Goal: Transaction & Acquisition: Purchase product/service

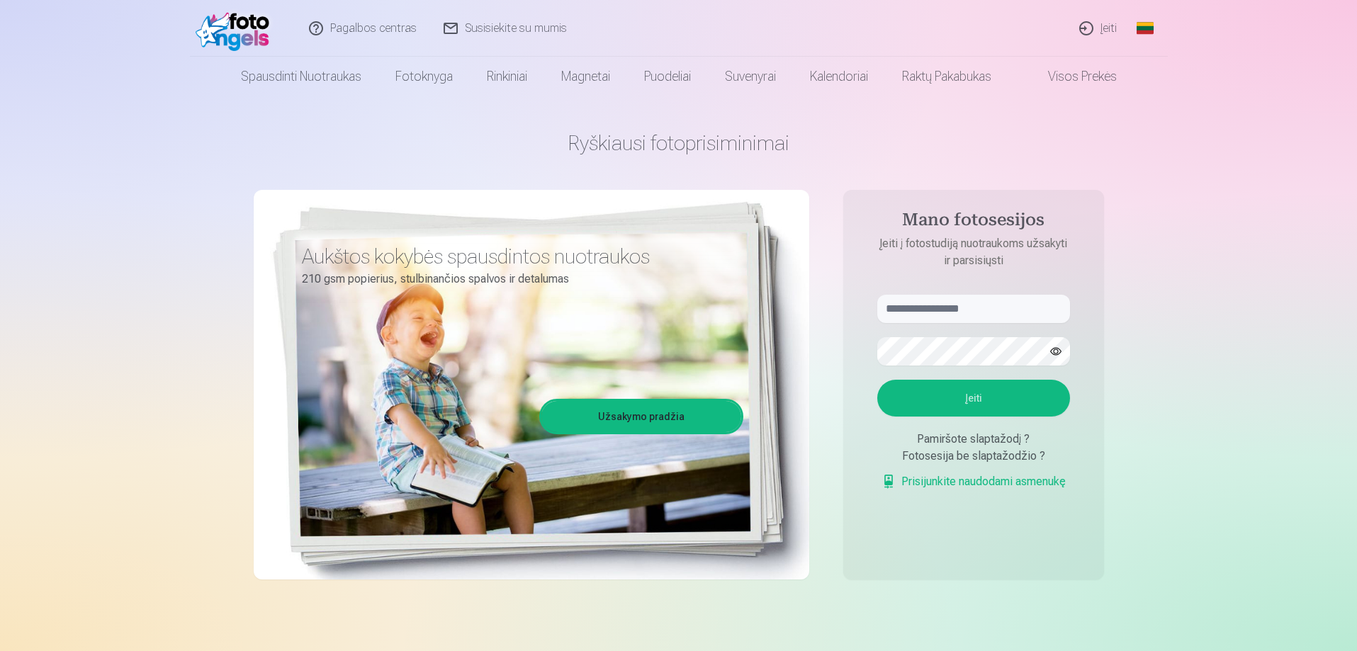
click at [1092, 26] on link "Įeiti" at bounding box center [1099, 28] width 64 height 57
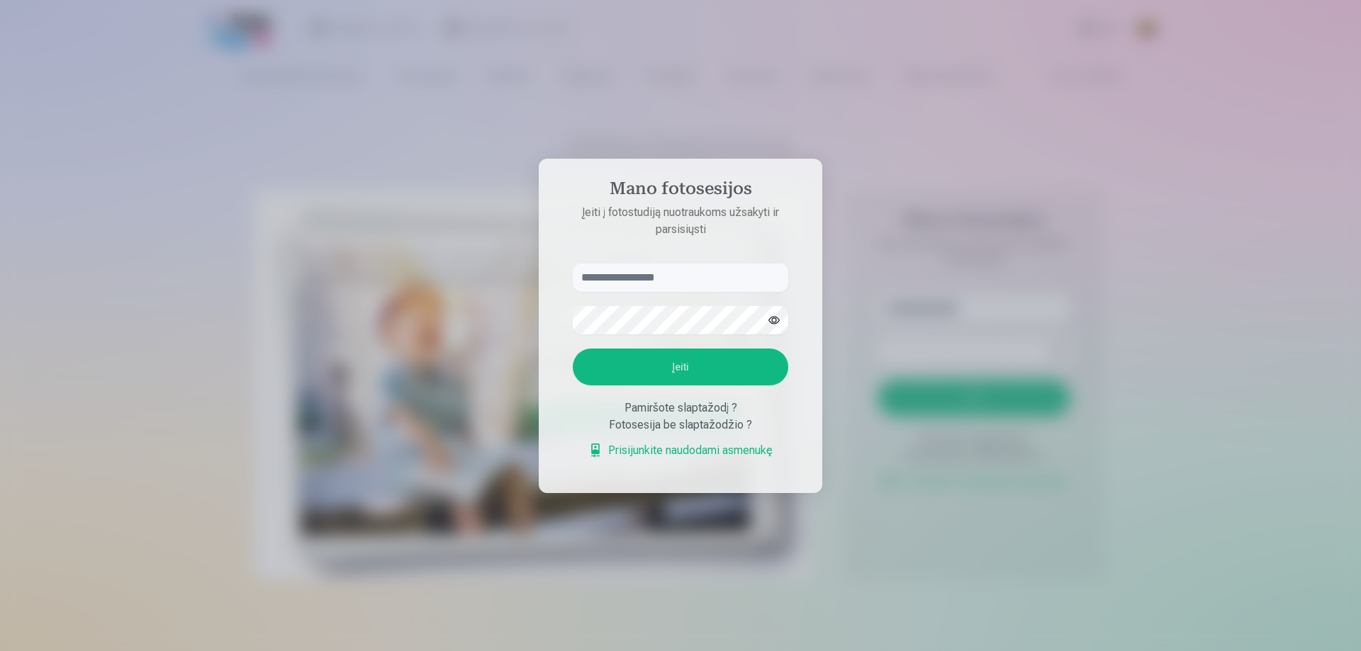
click at [677, 282] on input "text" at bounding box center [680, 278] width 215 height 28
type input "**********"
click at [775, 315] on button "button" at bounding box center [773, 320] width 27 height 27
click at [682, 365] on button "Įeiti" at bounding box center [680, 367] width 215 height 37
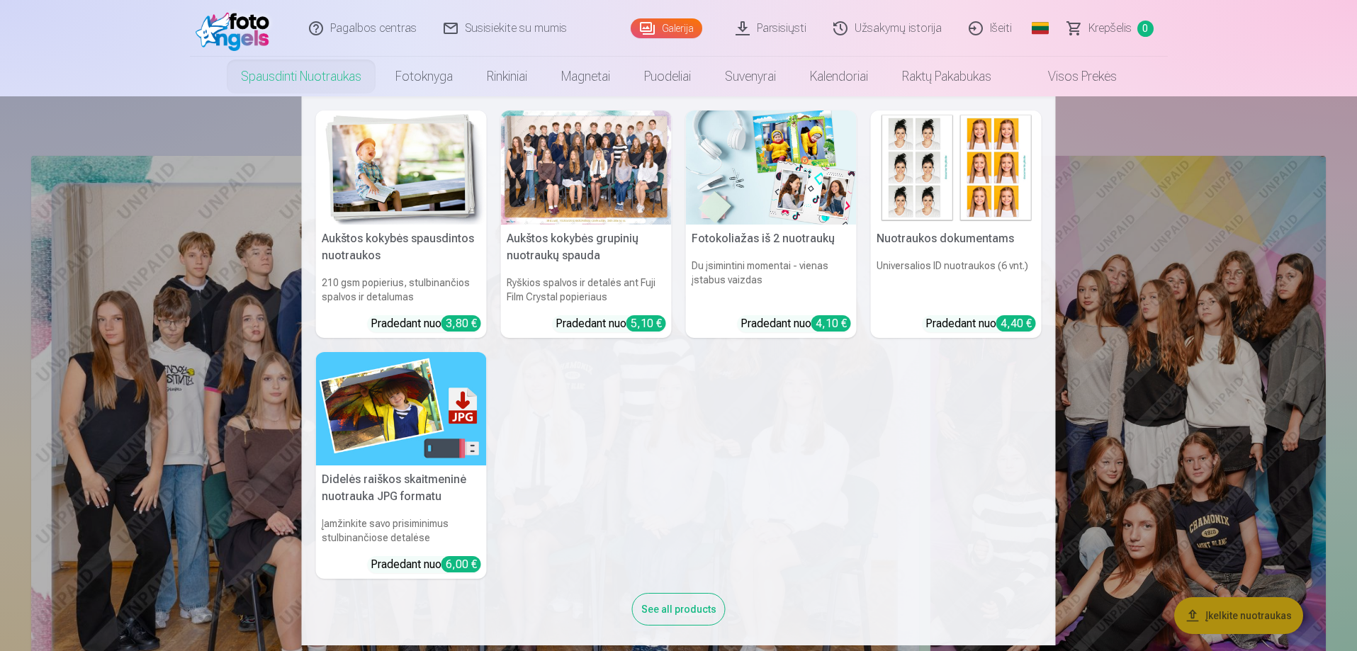
click at [578, 235] on h5 "Aukštos kokybės grupinių nuotraukų spauda" at bounding box center [586, 247] width 171 height 45
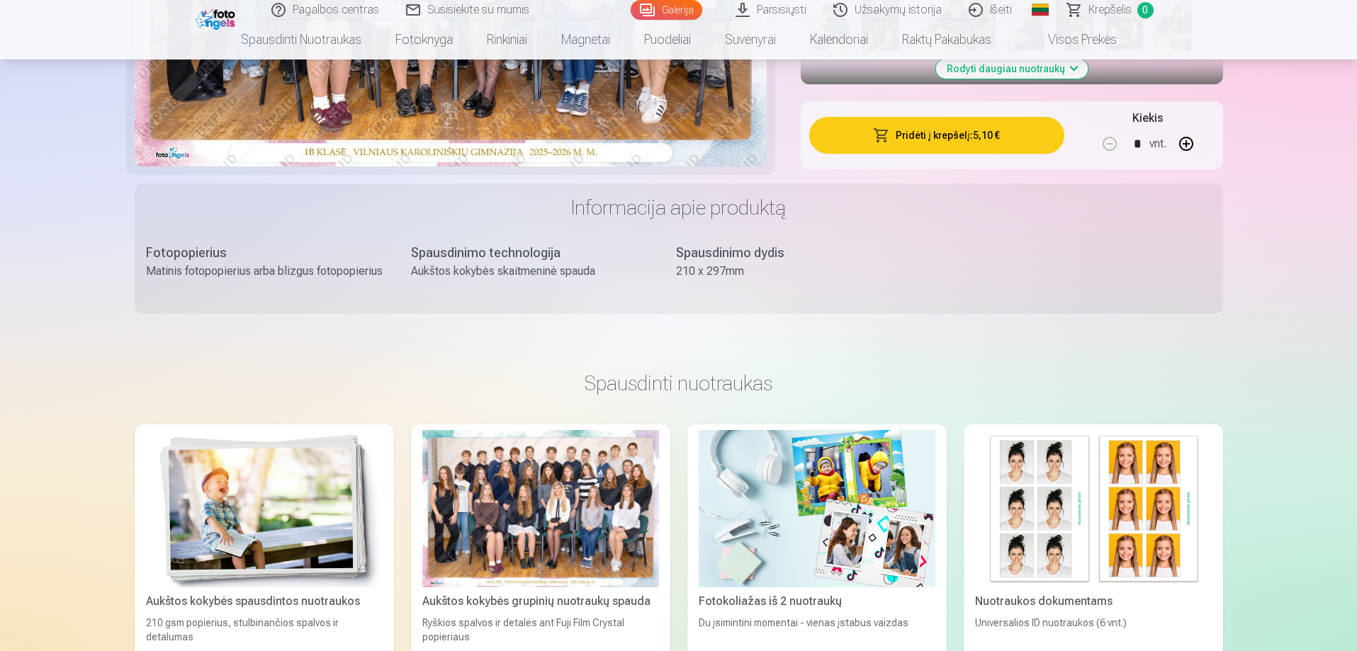
scroll to position [213, 0]
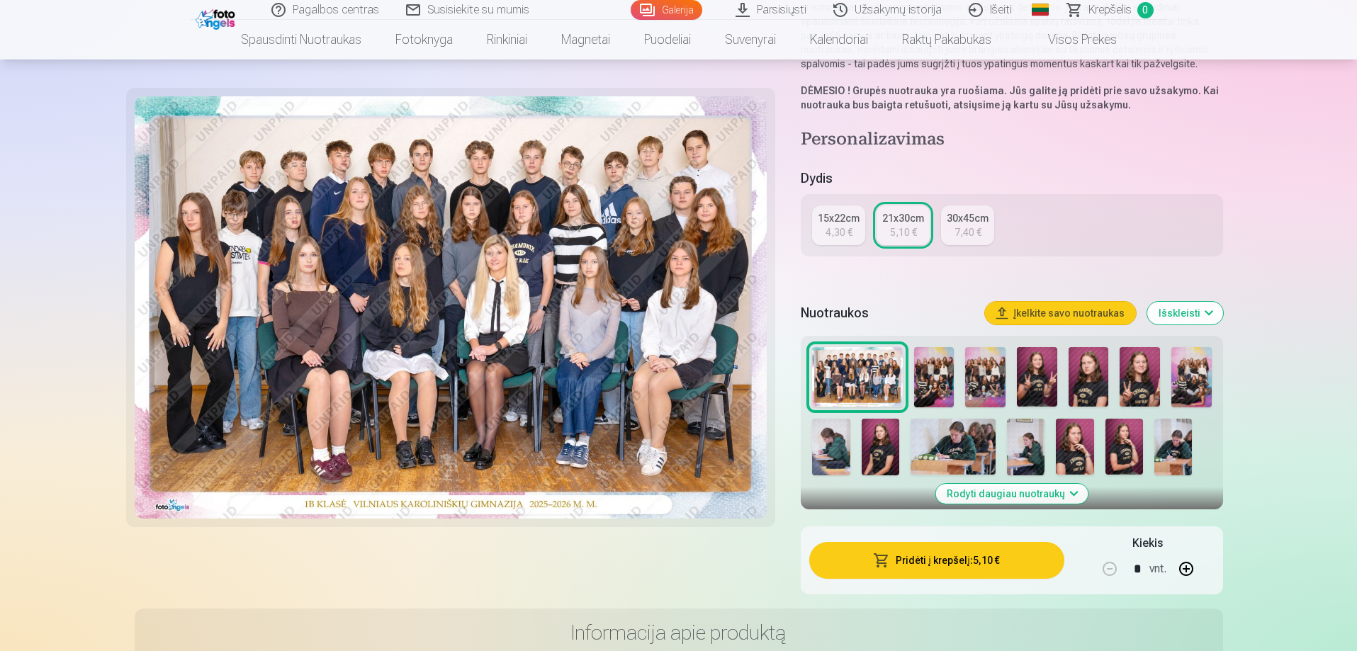
click at [841, 220] on div "15x22cm" at bounding box center [839, 218] width 42 height 14
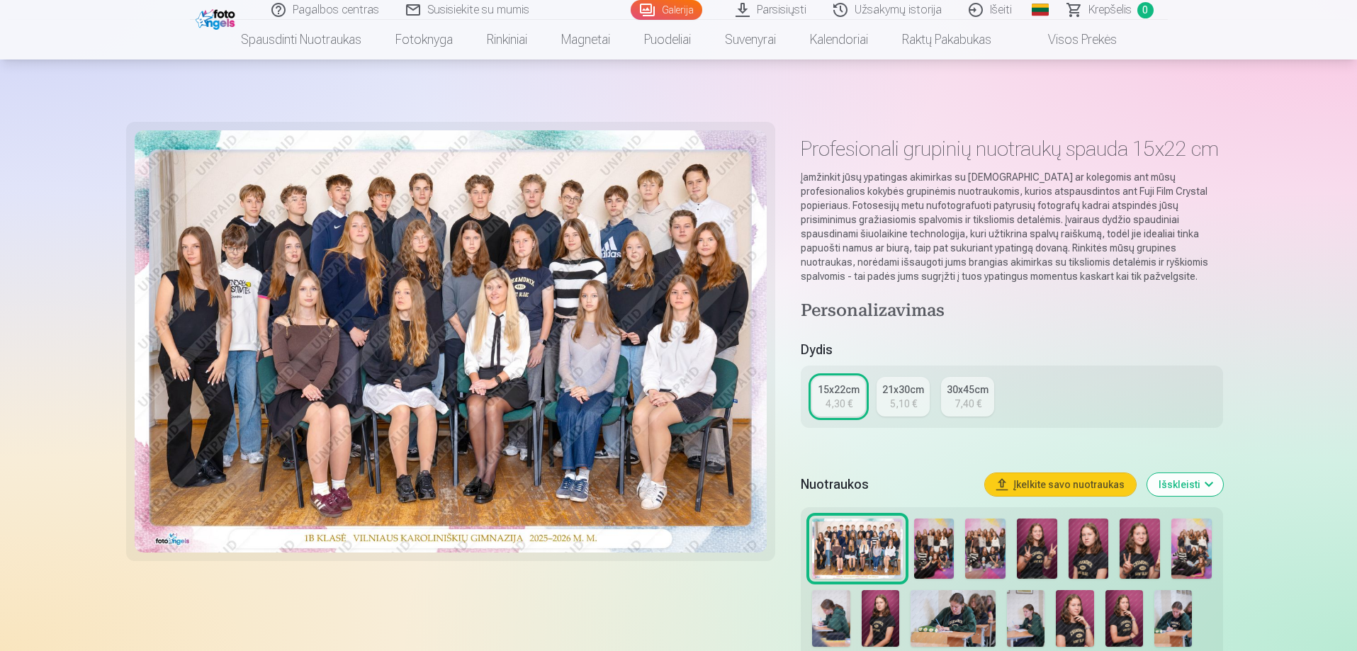
scroll to position [142, 0]
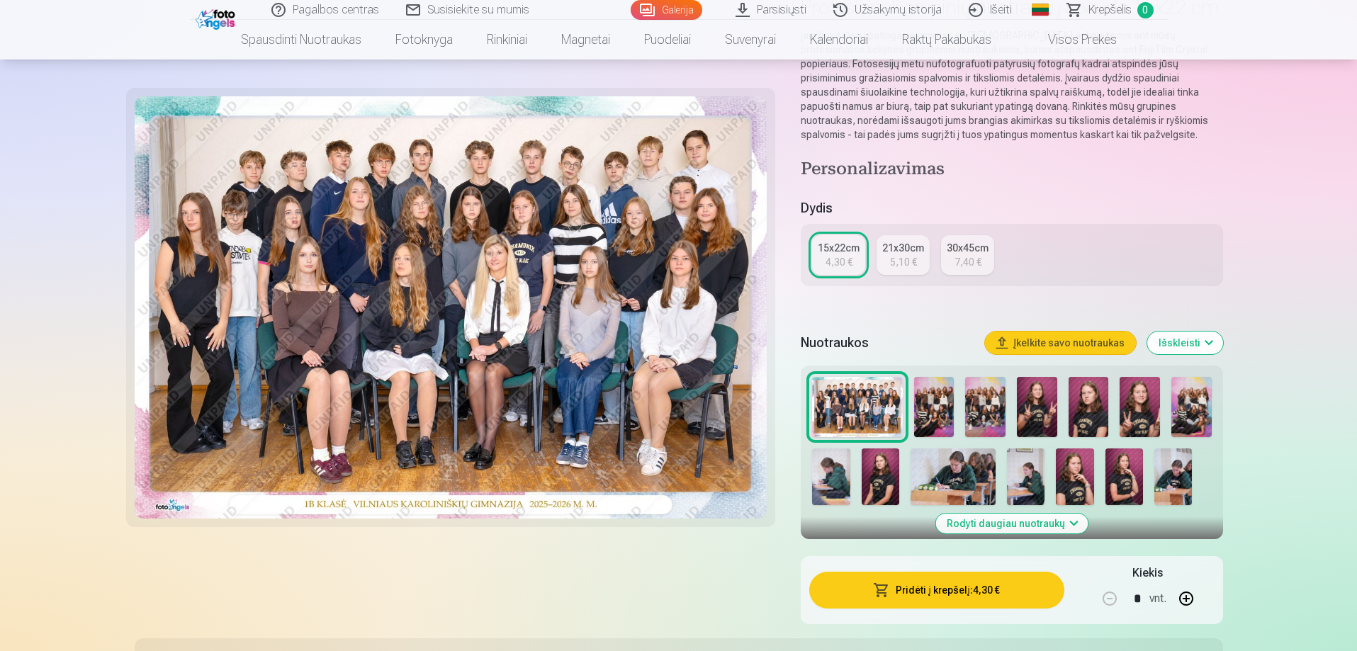
click at [944, 410] on img at bounding box center [934, 407] width 40 height 60
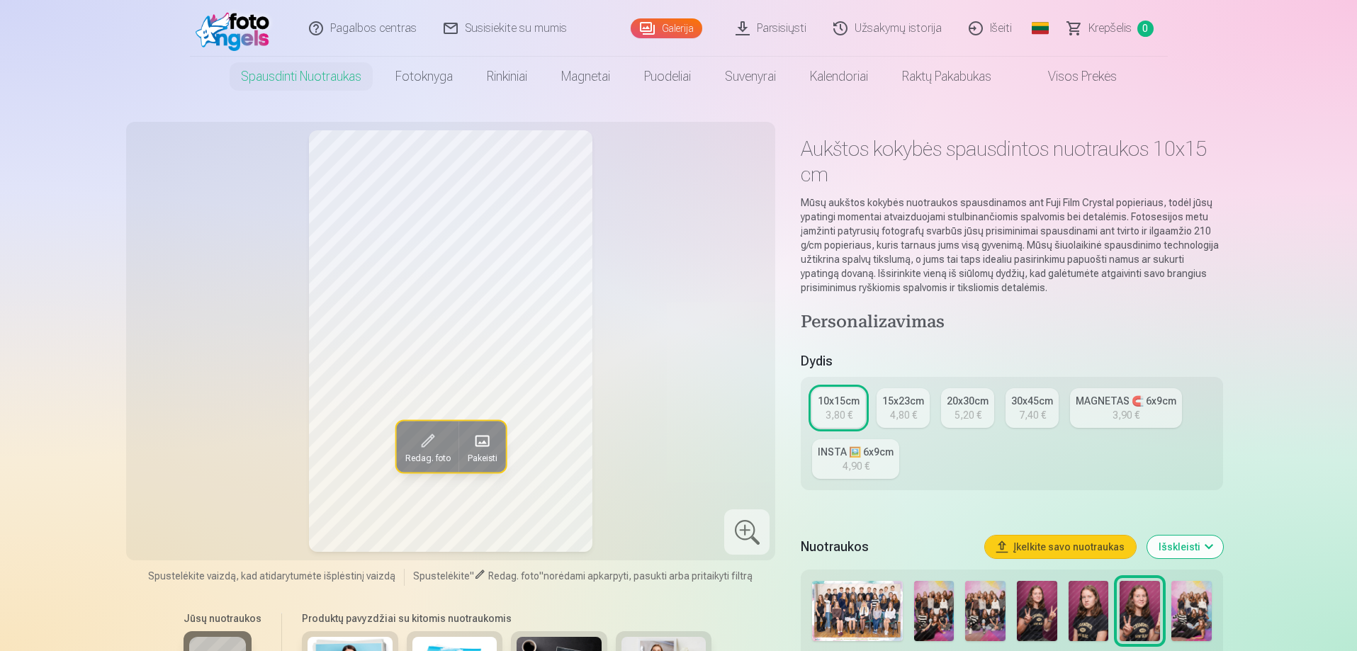
click at [854, 606] on img at bounding box center [857, 611] width 90 height 60
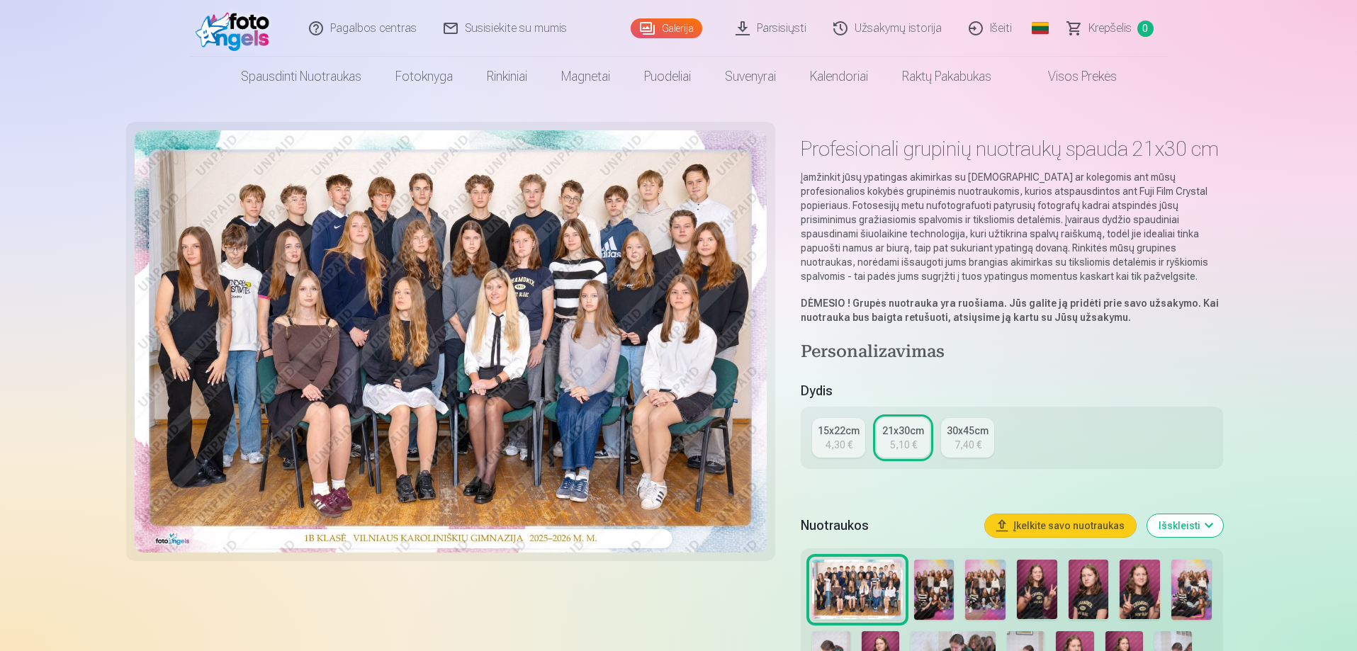
click at [836, 434] on div "15x22cm" at bounding box center [839, 431] width 42 height 14
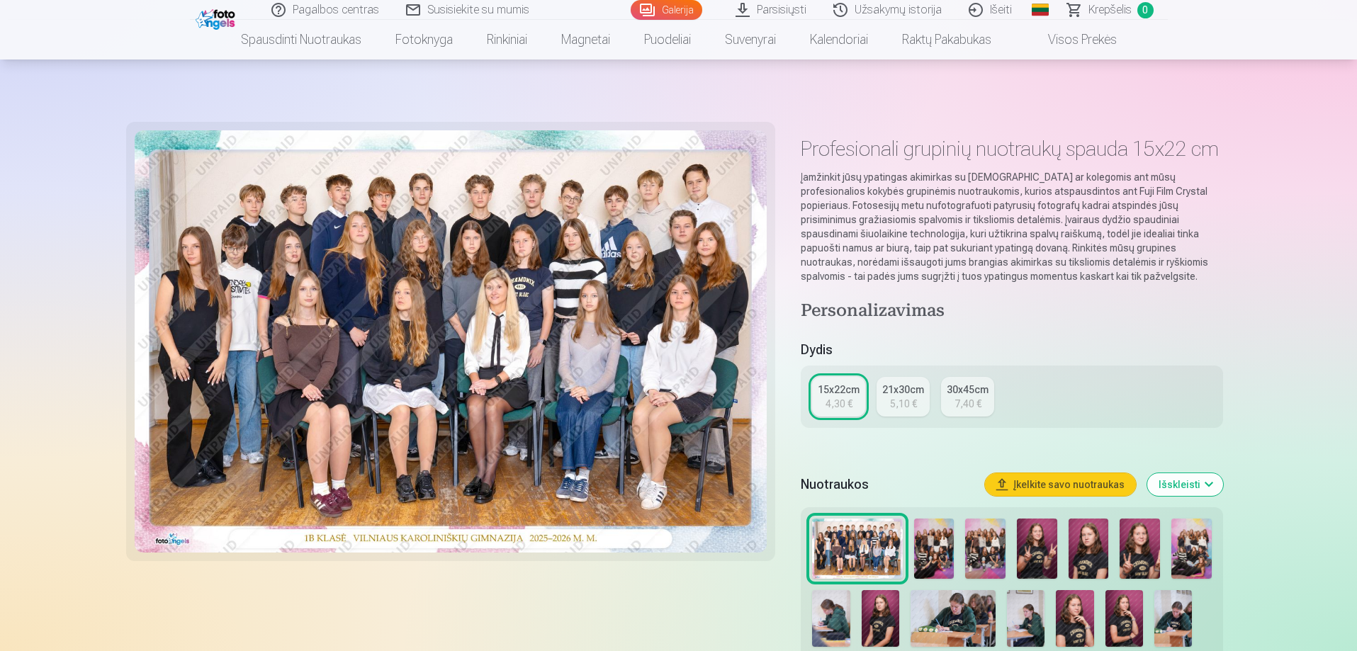
scroll to position [213, 0]
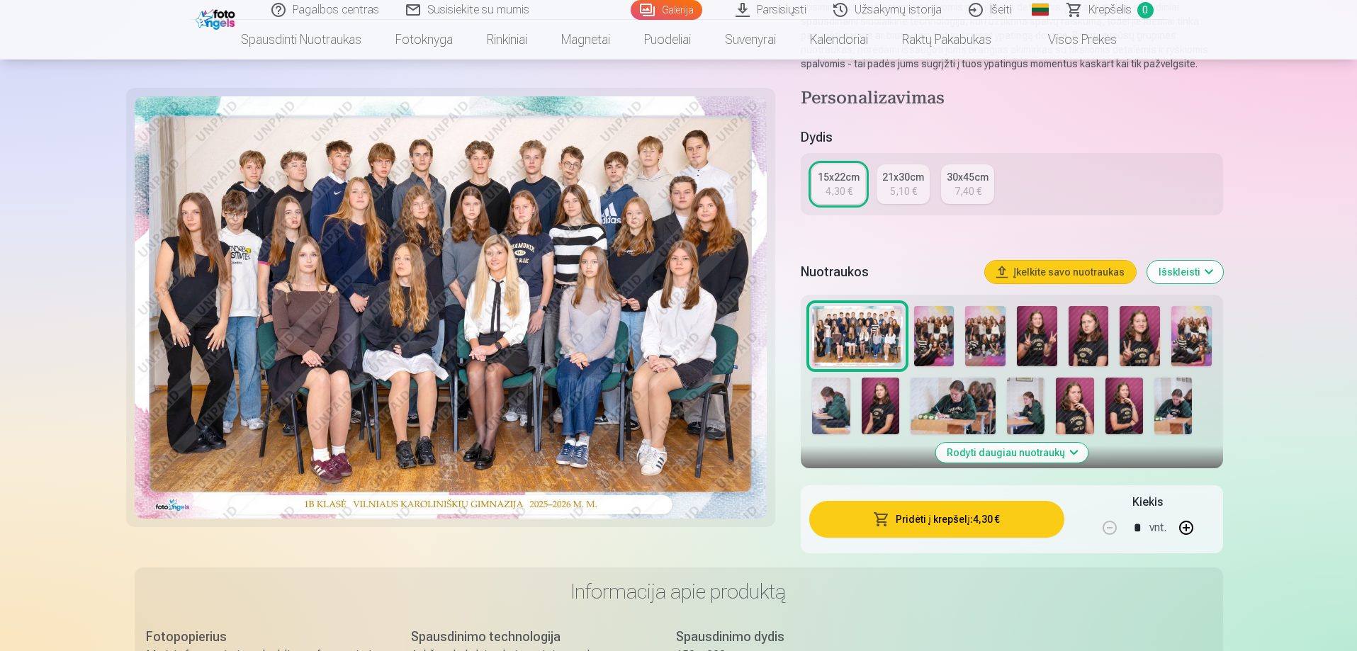
click at [929, 518] on button "Pridėti į krepšelį : 4,30 €" at bounding box center [936, 519] width 254 height 37
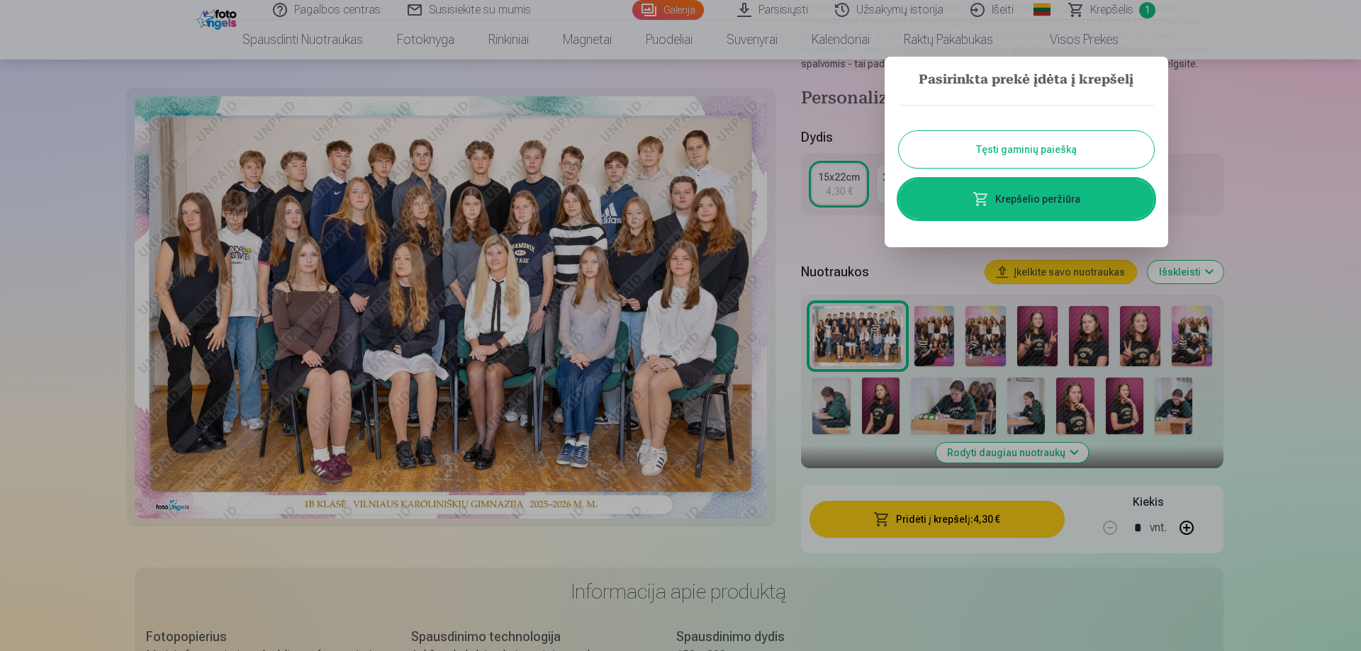
click at [1037, 150] on button "Tęsti gaminių paiešką" at bounding box center [1026, 149] width 255 height 37
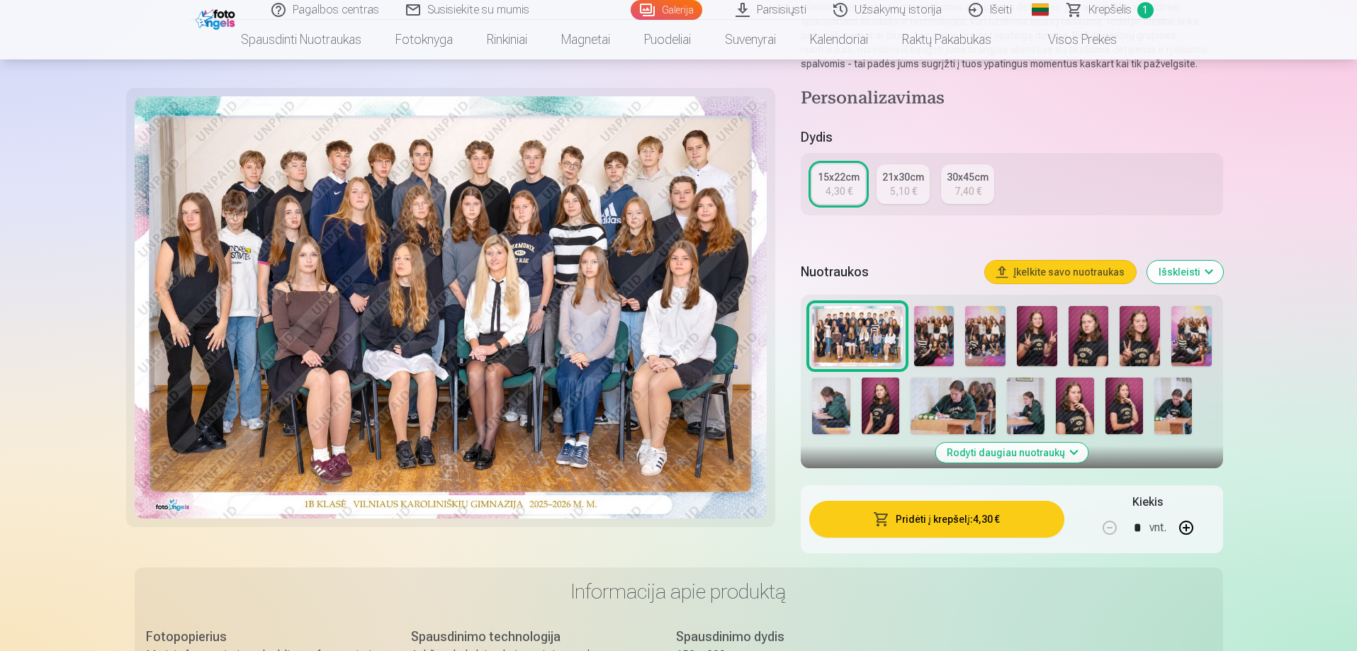
click at [939, 331] on img at bounding box center [934, 336] width 40 height 60
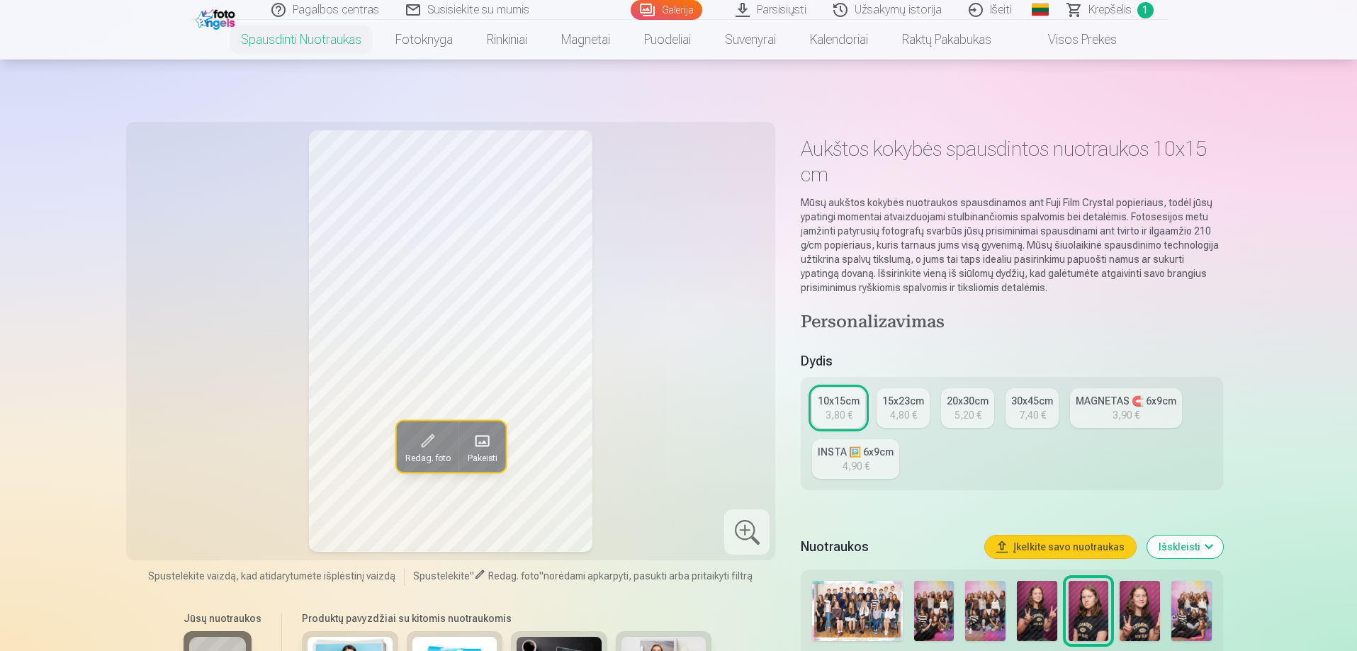
scroll to position [213, 0]
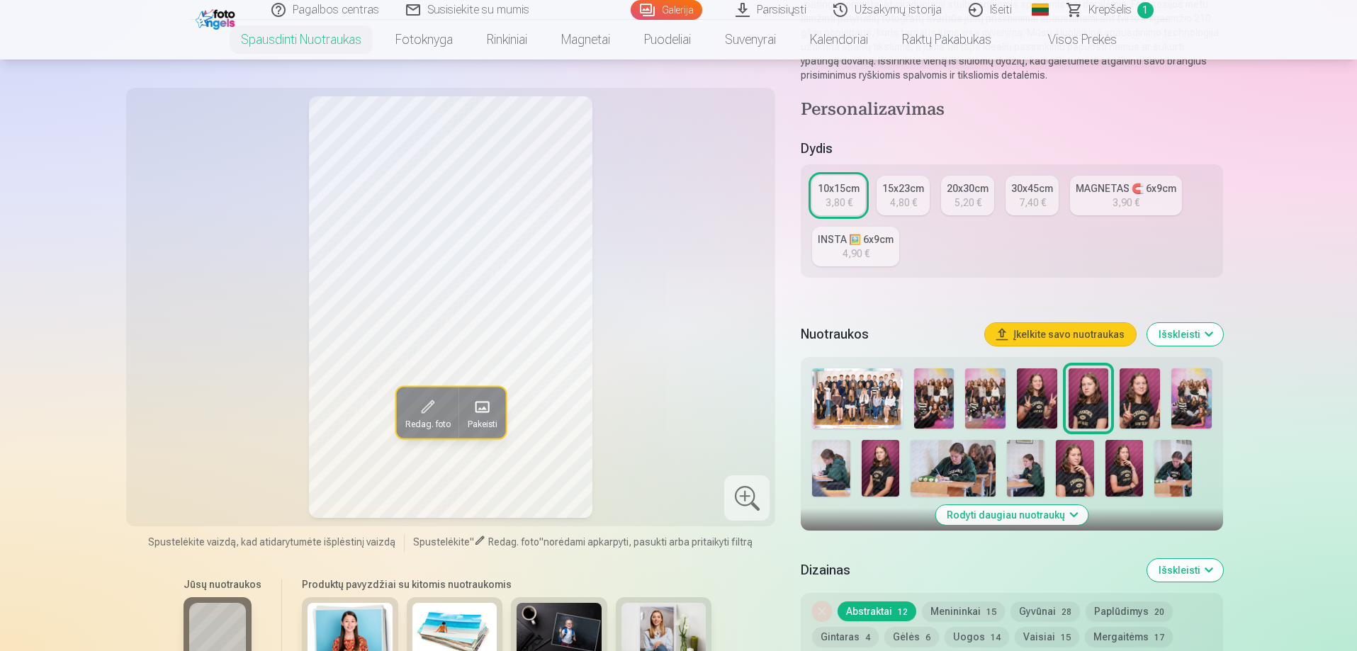
click at [933, 614] on button "Menininkai 15" at bounding box center [963, 612] width 83 height 20
click at [935, 389] on img at bounding box center [934, 399] width 40 height 60
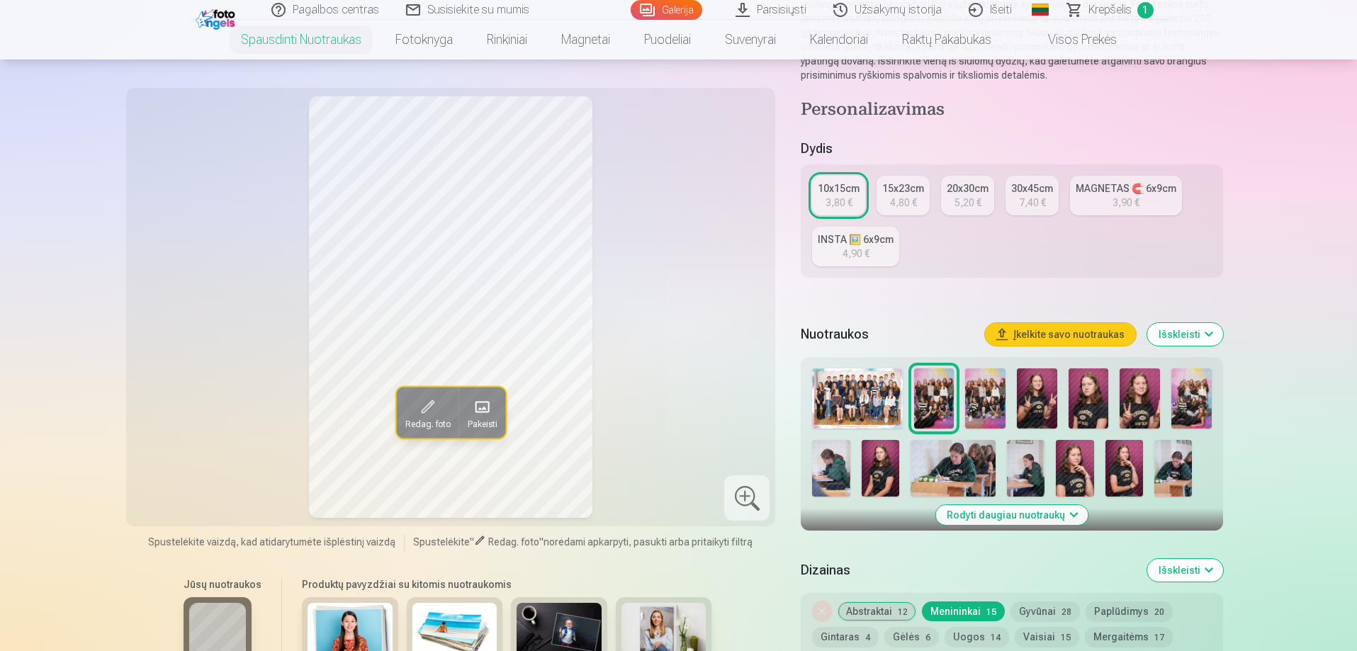
click at [995, 394] on img at bounding box center [985, 399] width 40 height 60
click at [942, 398] on img at bounding box center [934, 399] width 40 height 60
click at [987, 400] on img at bounding box center [985, 399] width 40 height 60
click at [937, 400] on img at bounding box center [934, 399] width 40 height 60
click at [992, 390] on img at bounding box center [985, 399] width 40 height 60
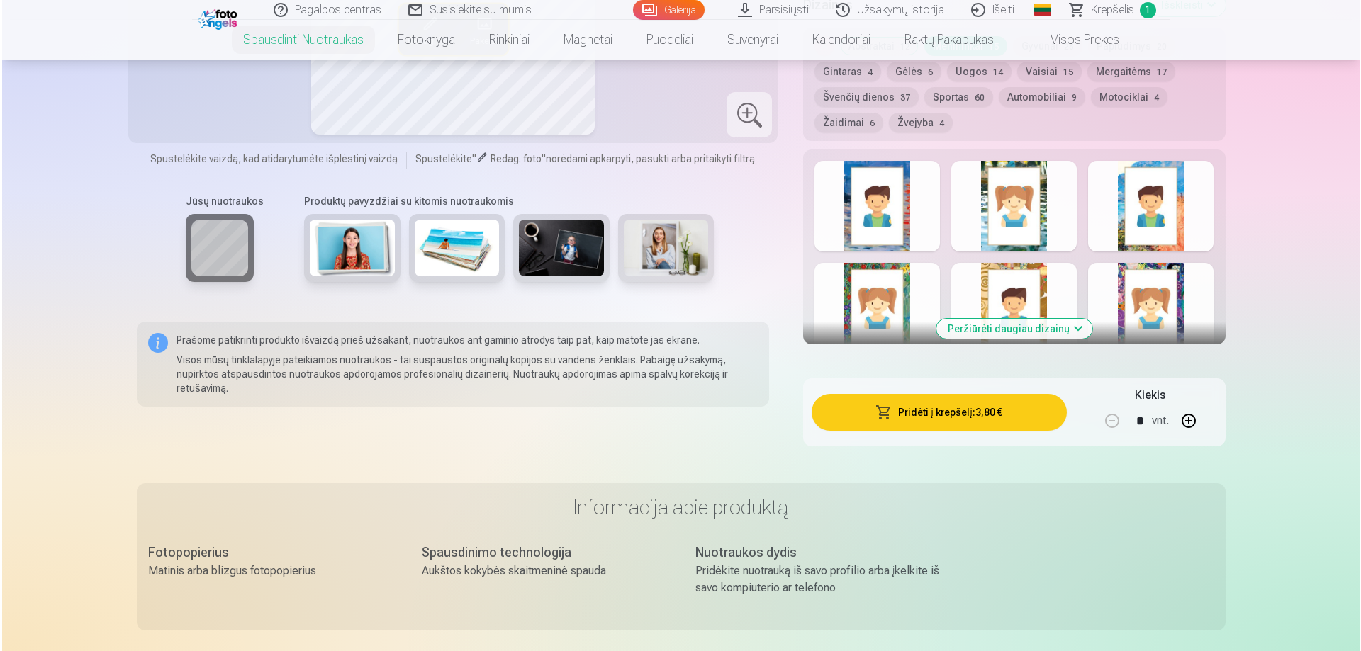
scroll to position [780, 0]
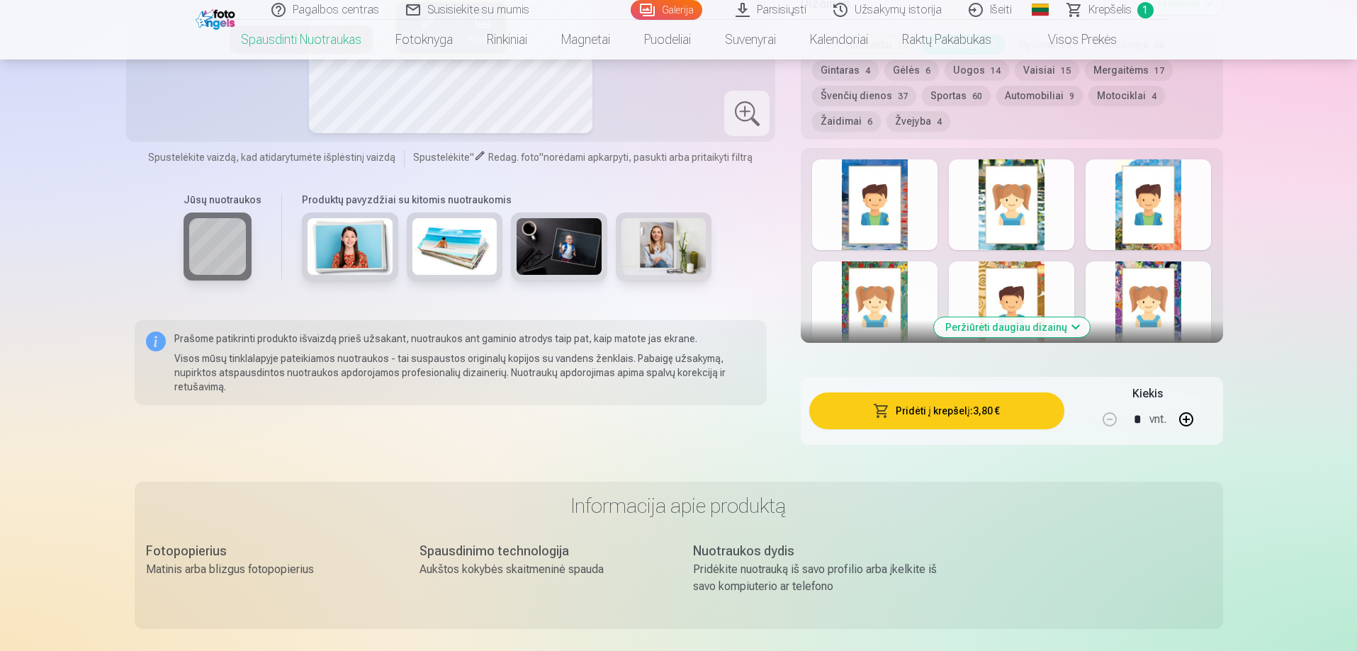
click at [952, 411] on button "Pridėti į krepšelį : 3,80 €" at bounding box center [936, 411] width 254 height 37
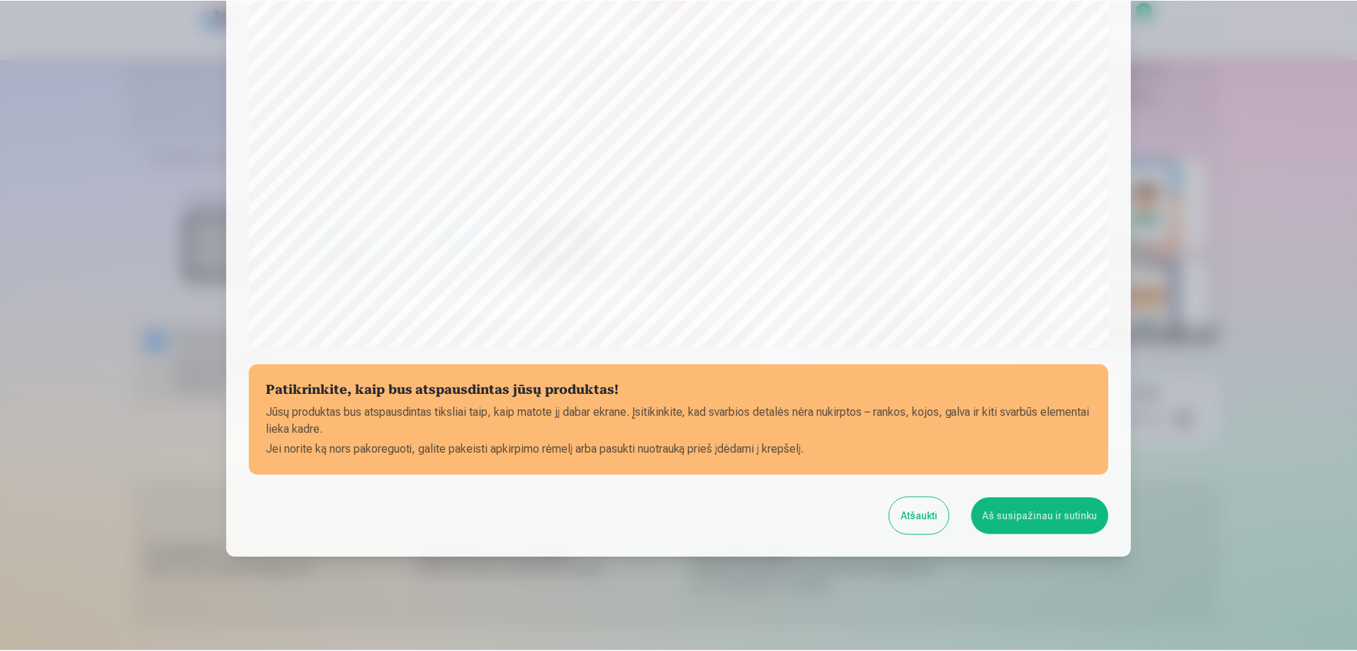
scroll to position [369, 0]
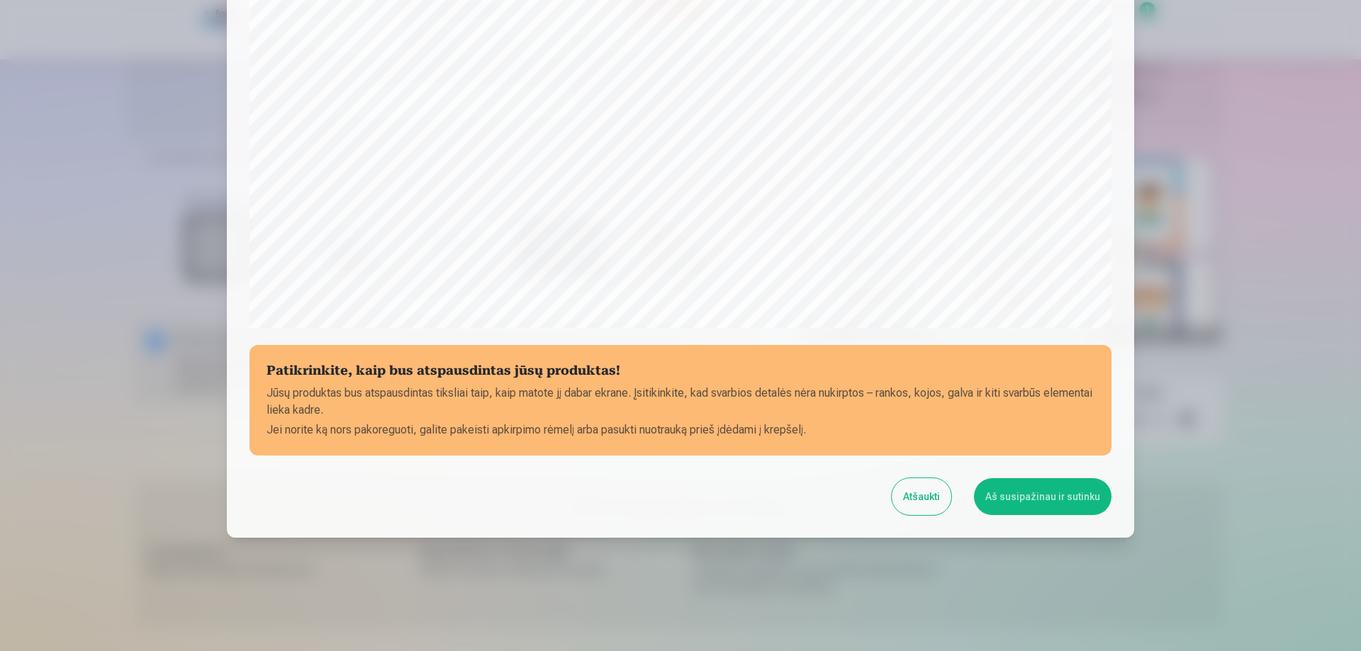
click at [1051, 488] on button "Aš susipažinau ir sutinku" at bounding box center [1042, 496] width 137 height 37
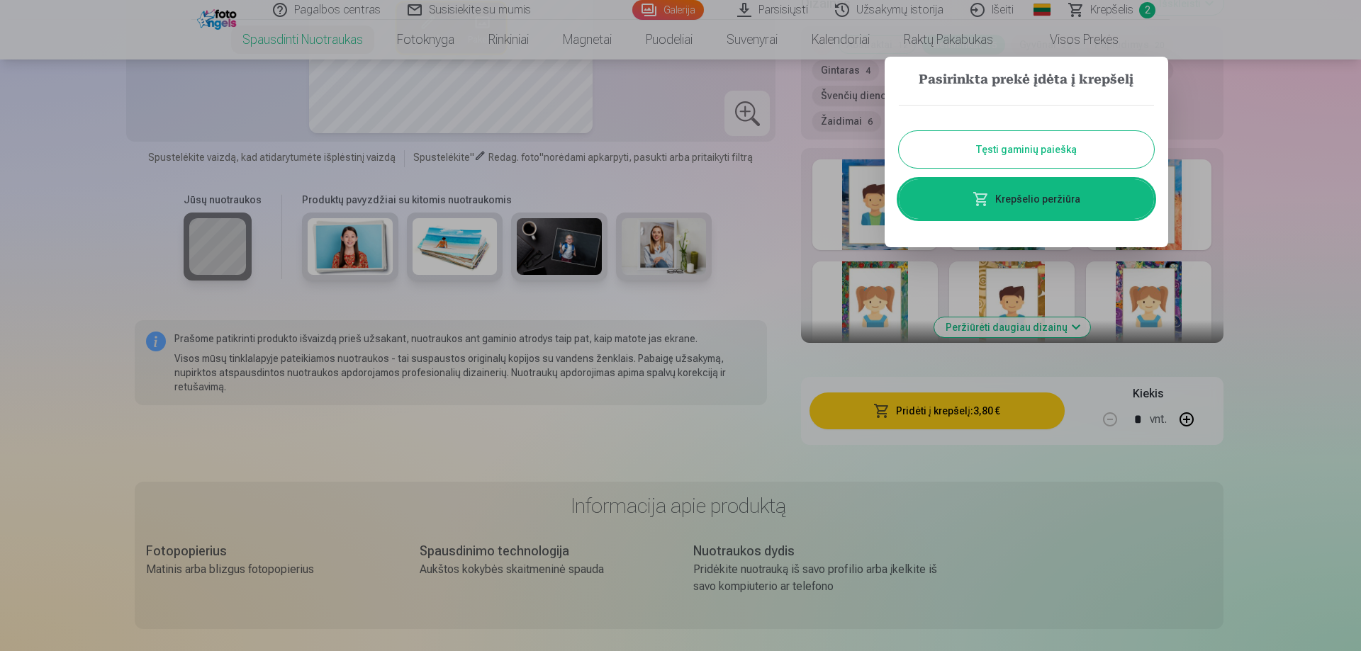
click at [1040, 142] on button "Tęsti gaminių paiešką" at bounding box center [1026, 149] width 255 height 37
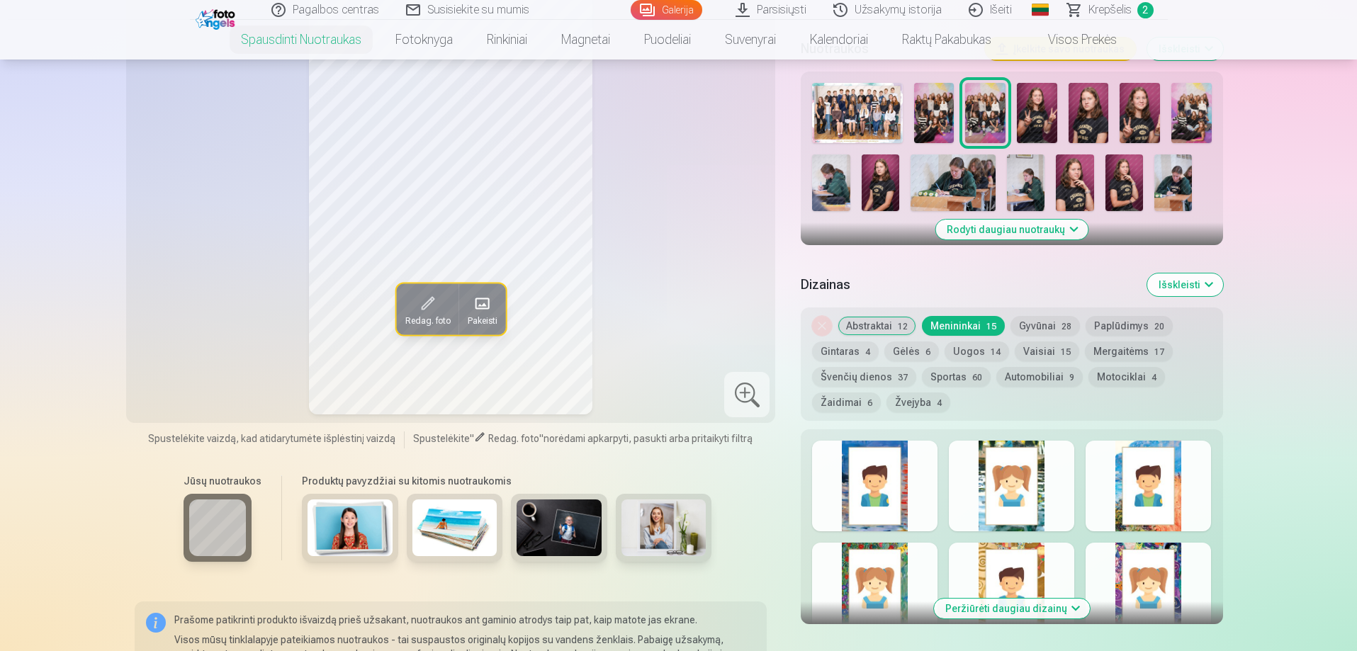
scroll to position [496, 0]
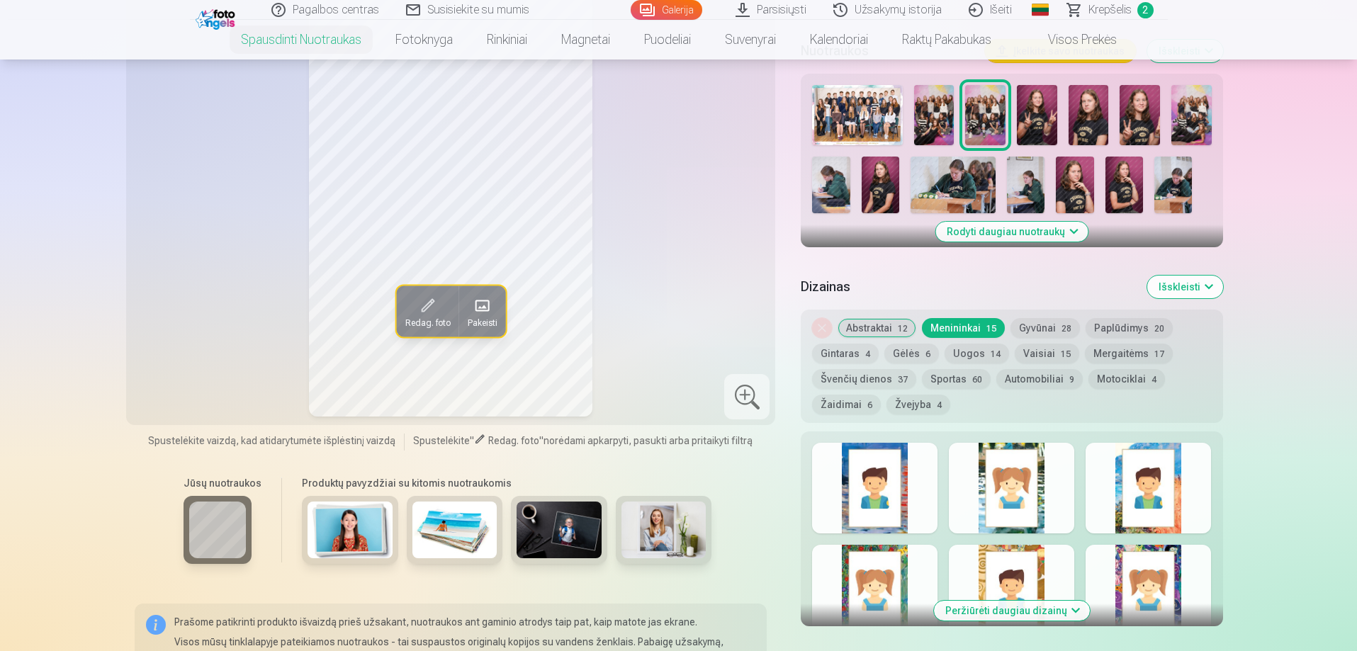
click at [1028, 112] on img at bounding box center [1037, 115] width 40 height 60
click at [1137, 103] on img at bounding box center [1140, 115] width 40 height 60
click at [1090, 106] on img at bounding box center [1089, 115] width 40 height 60
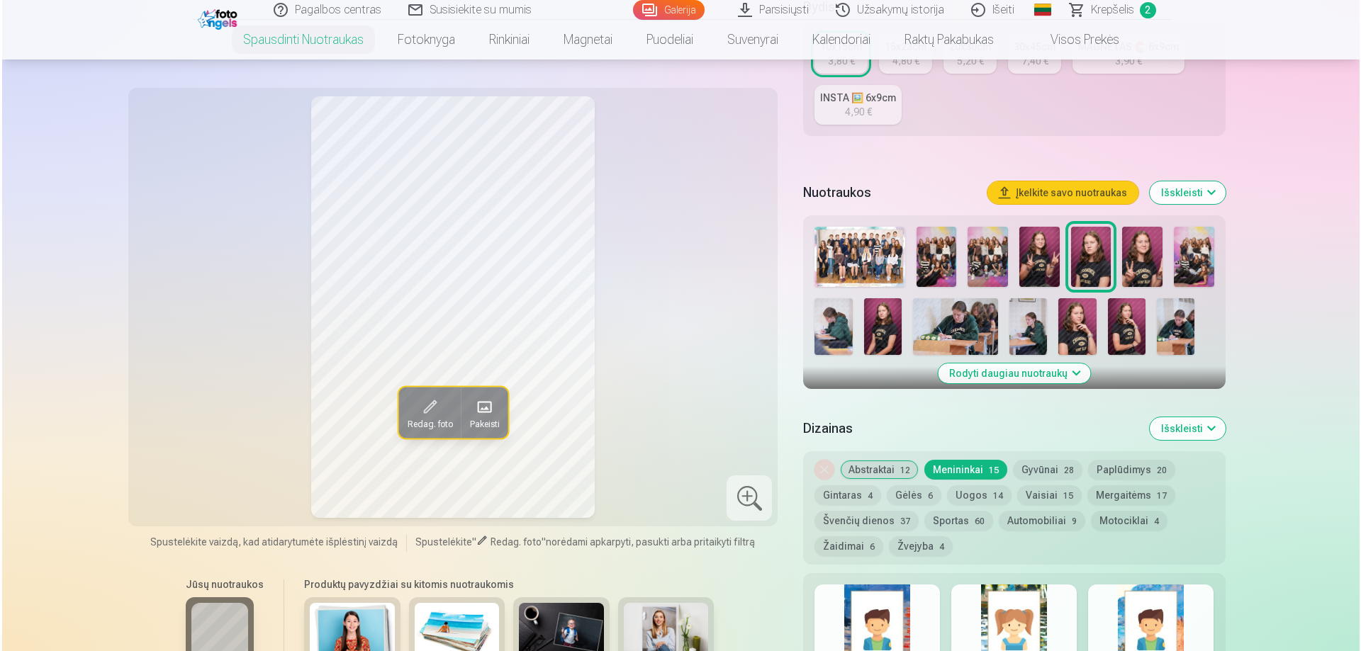
scroll to position [567, 0]
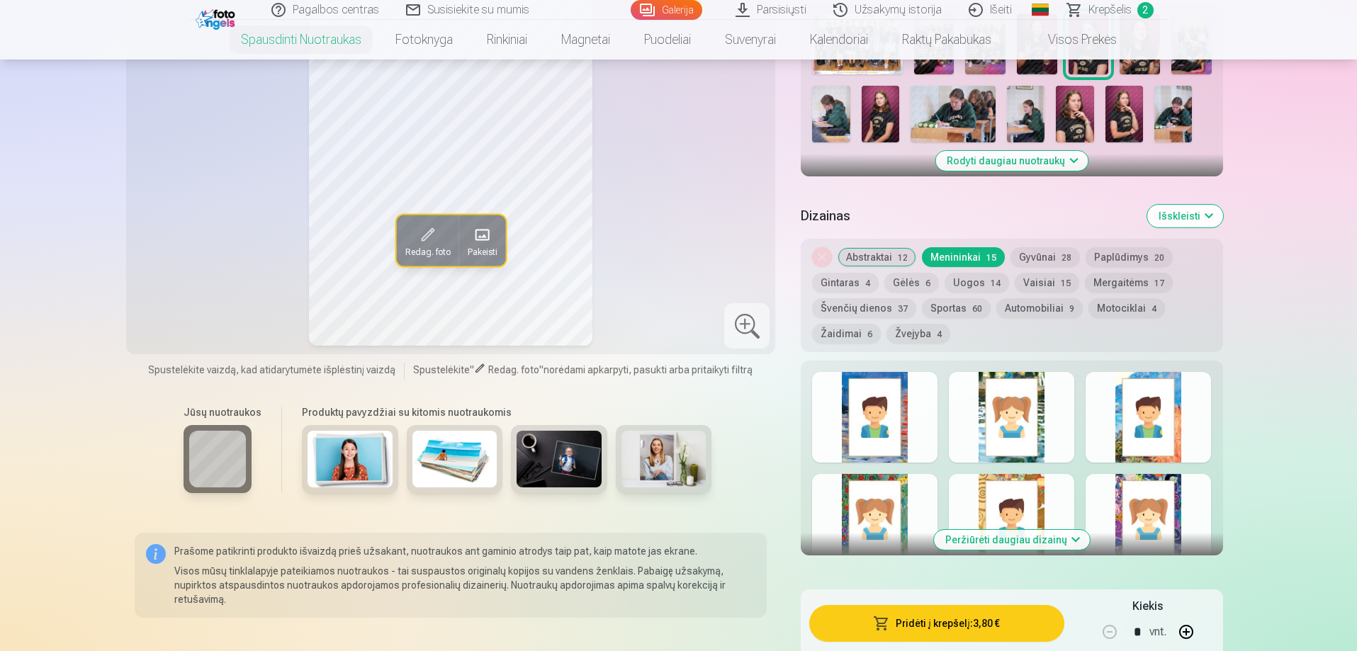
click at [955, 624] on button "Pridėti į krepšelį : 3,80 €" at bounding box center [936, 623] width 254 height 37
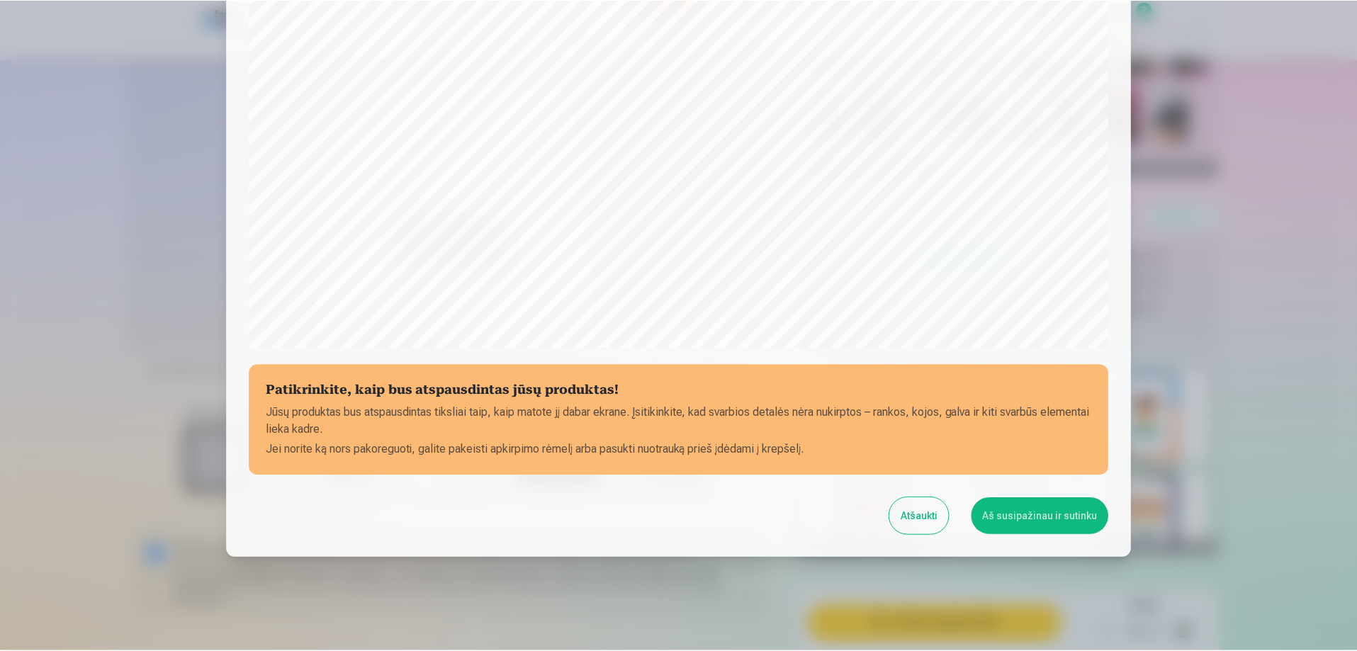
scroll to position [369, 0]
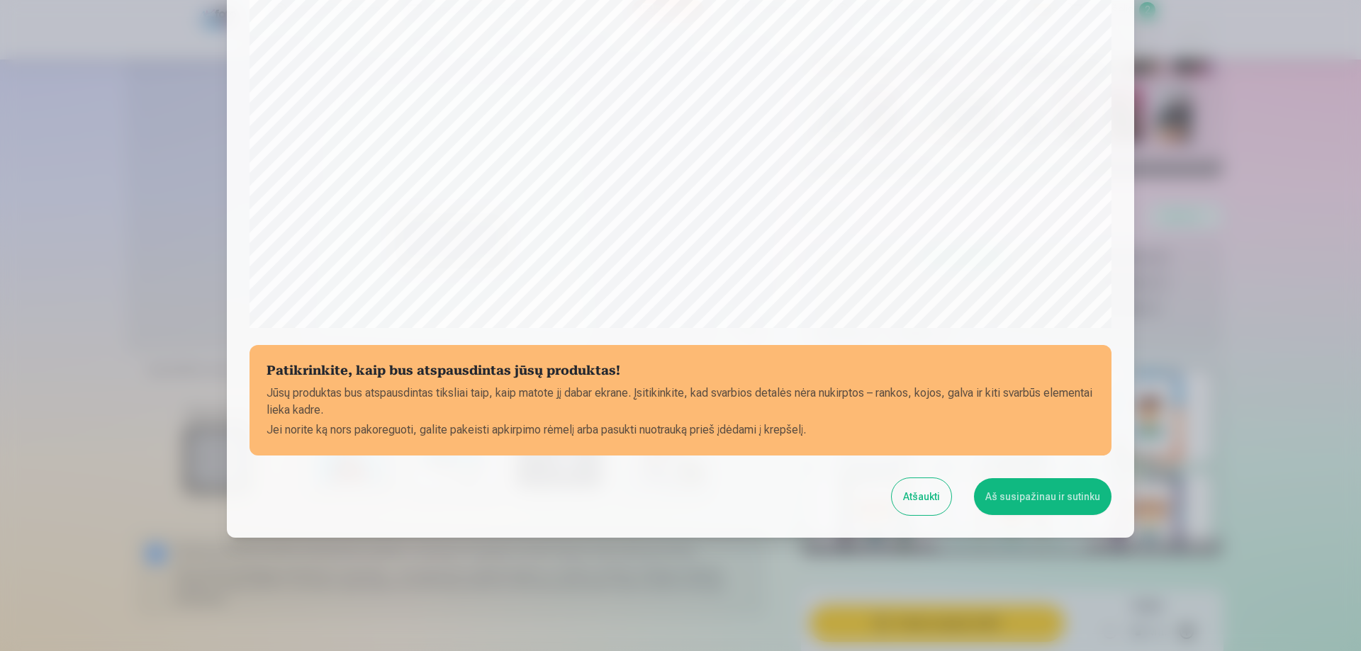
click at [1033, 492] on button "Aš susipažinau ir sutinku" at bounding box center [1042, 496] width 137 height 37
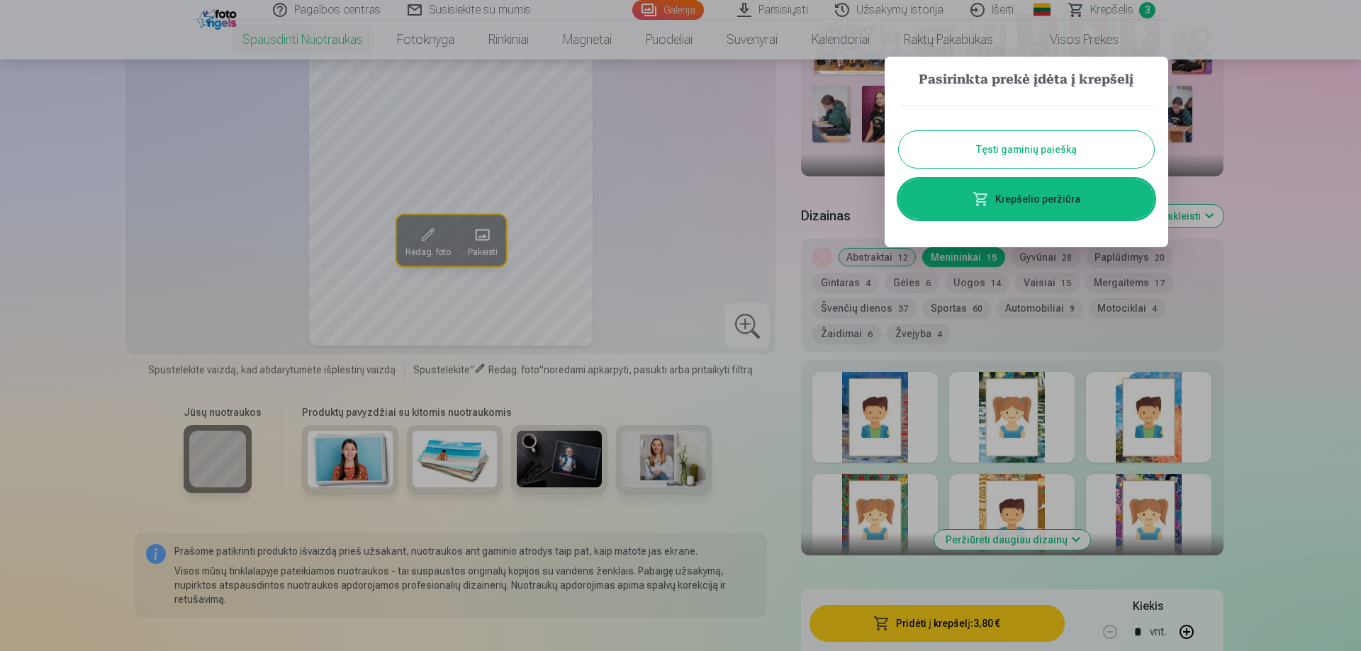
click at [1054, 151] on button "Tęsti gaminių paiešką" at bounding box center [1026, 149] width 255 height 37
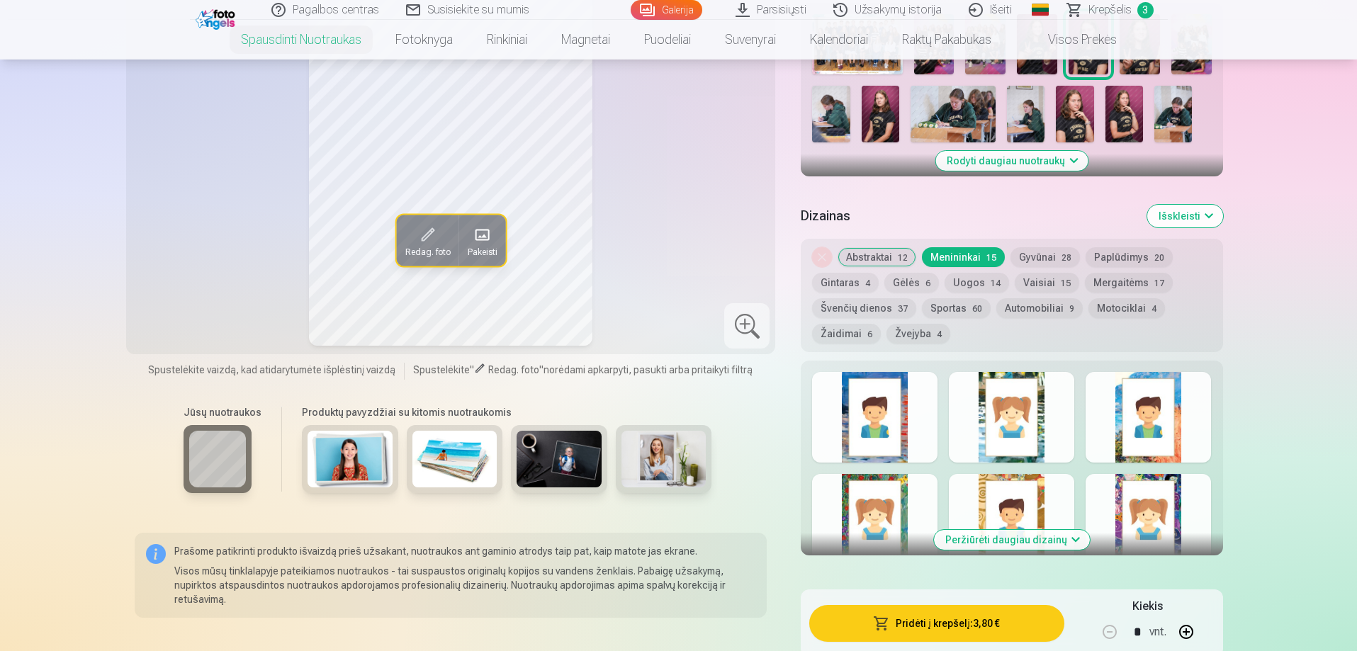
click at [1074, 96] on img at bounding box center [1075, 114] width 38 height 57
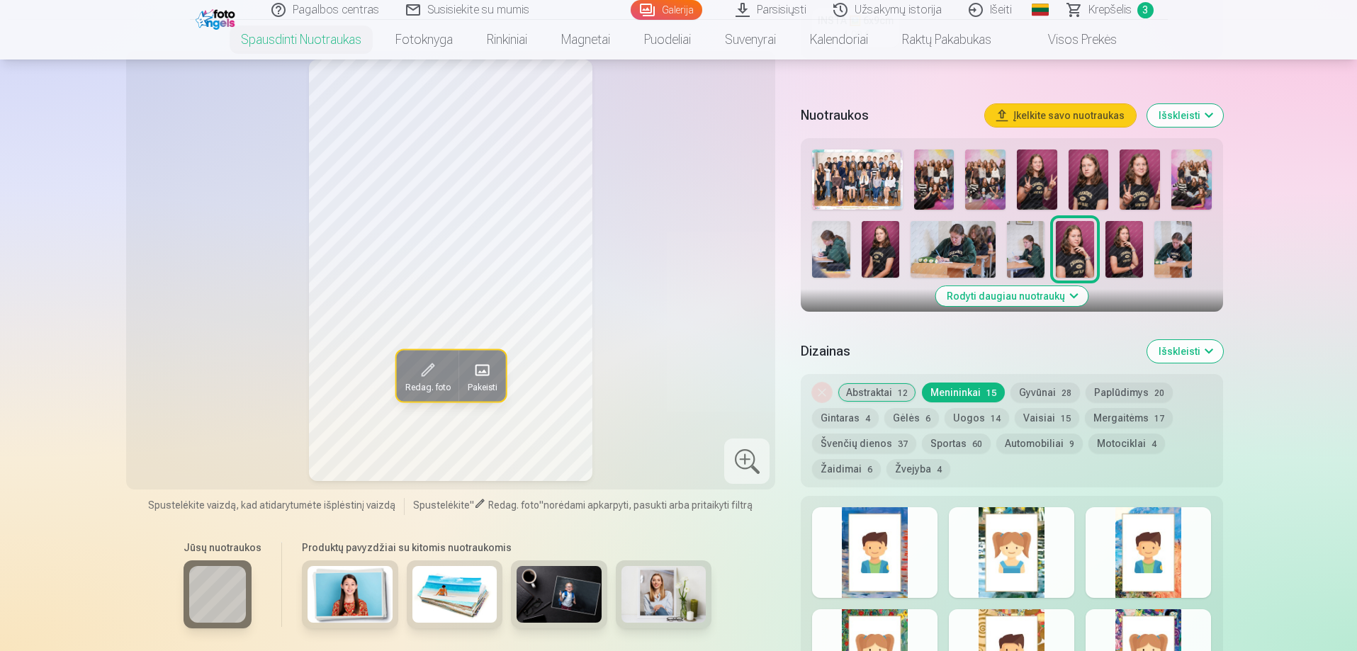
scroll to position [425, 0]
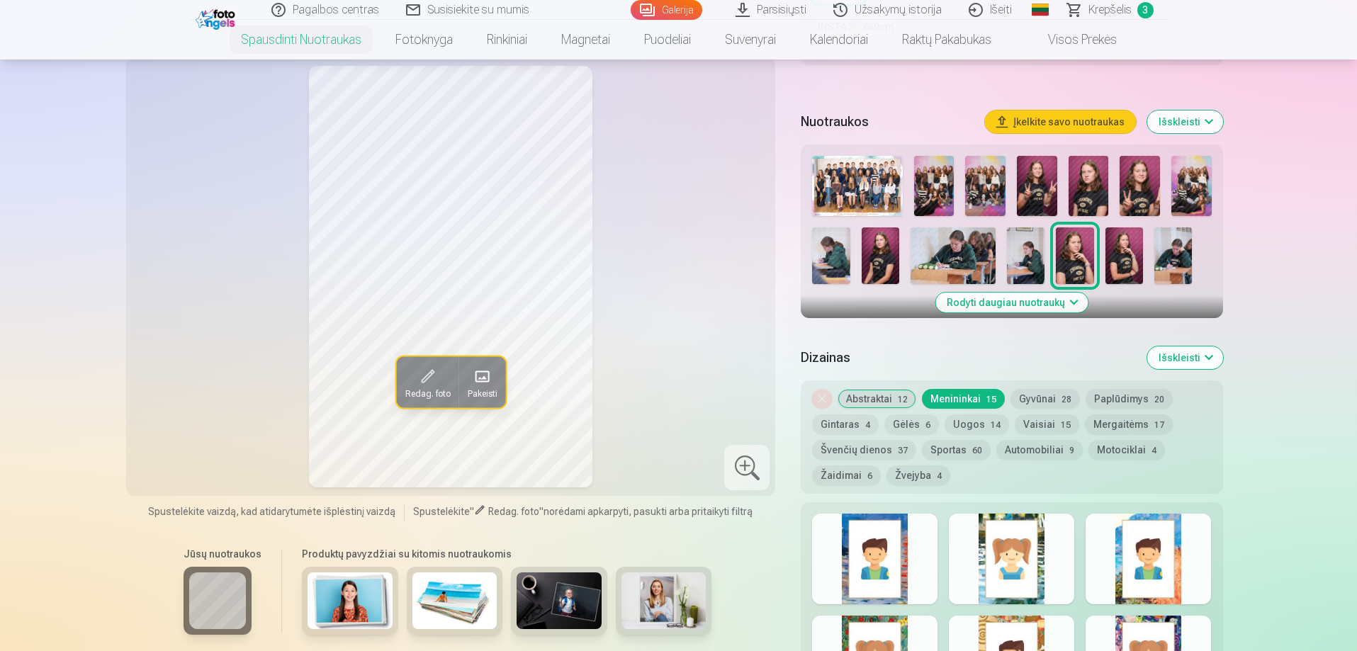
click at [1128, 252] on img at bounding box center [1125, 255] width 38 height 57
click at [1074, 247] on img at bounding box center [1075, 255] width 38 height 57
click at [955, 244] on img at bounding box center [953, 255] width 85 height 57
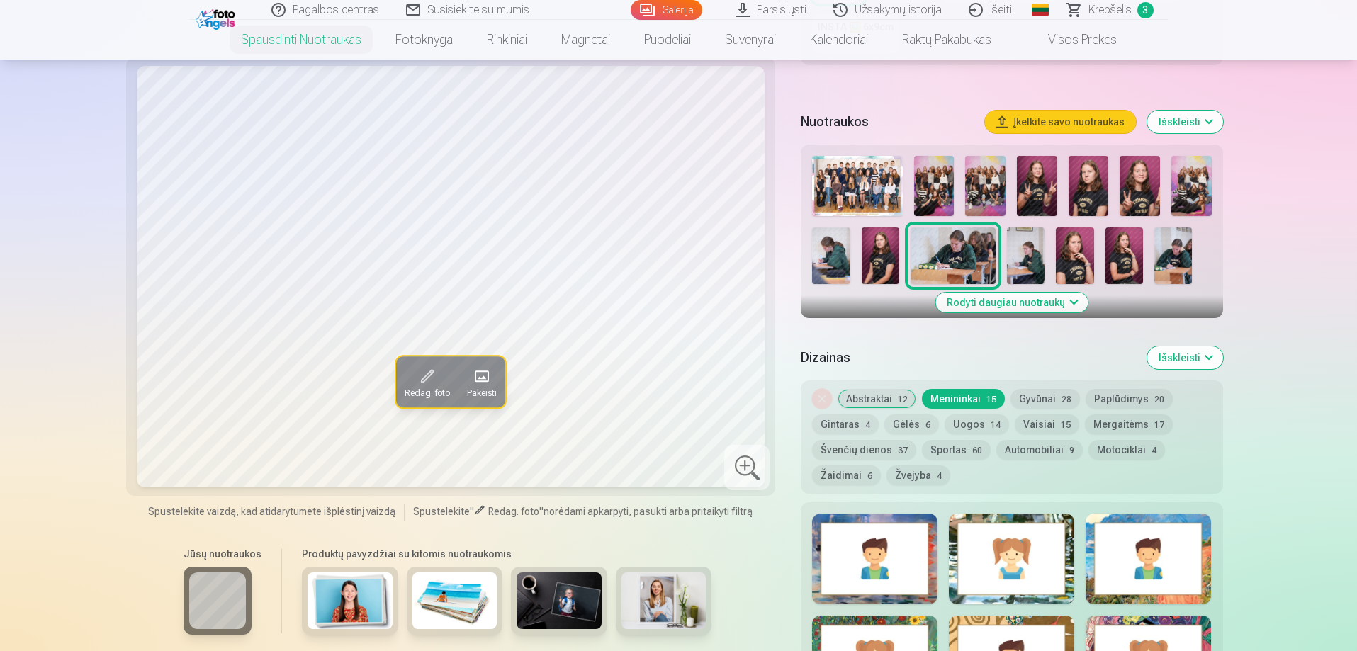
click at [829, 252] on img at bounding box center [831, 255] width 38 height 57
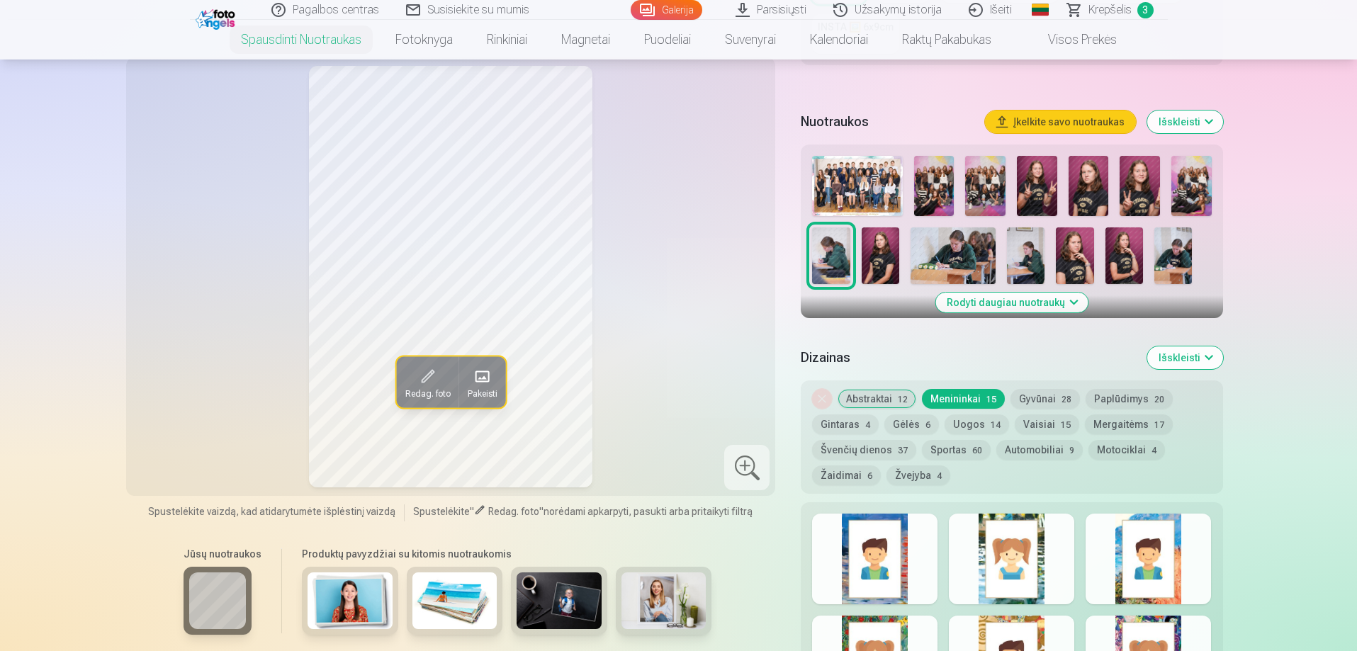
click at [882, 245] on img at bounding box center [881, 255] width 38 height 57
click at [963, 257] on img at bounding box center [953, 255] width 85 height 57
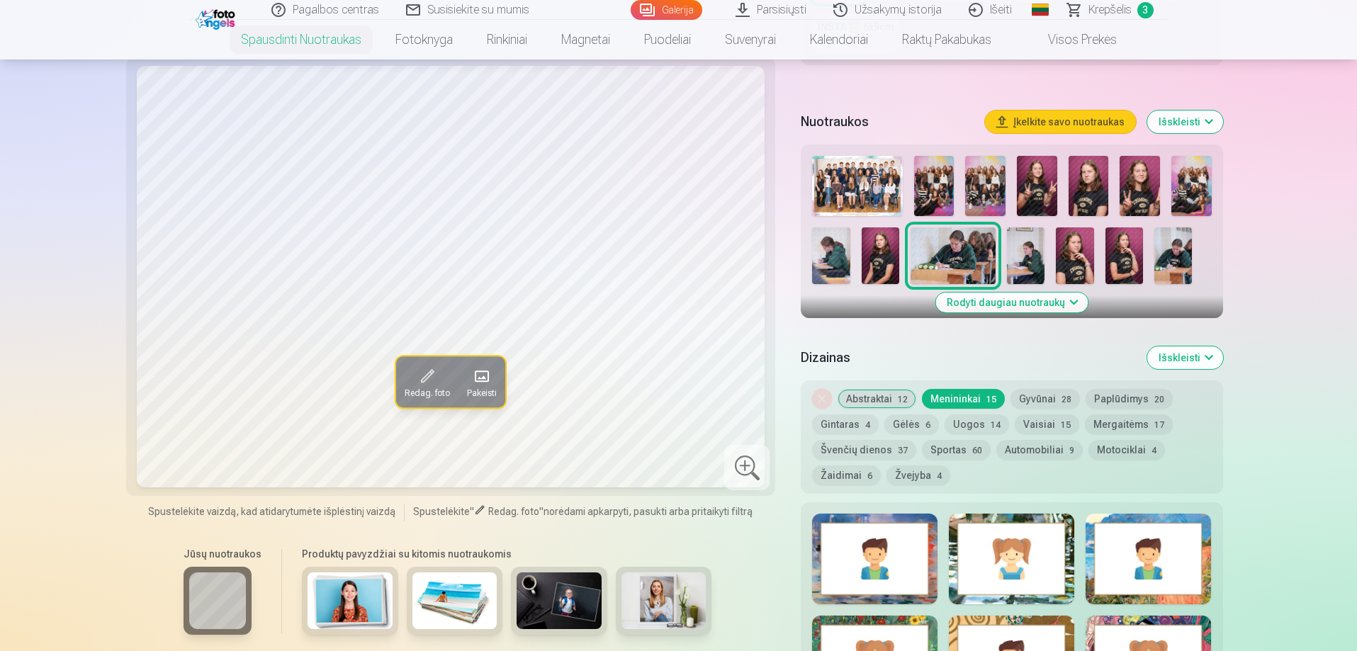
click at [1036, 256] on img at bounding box center [1026, 255] width 38 height 57
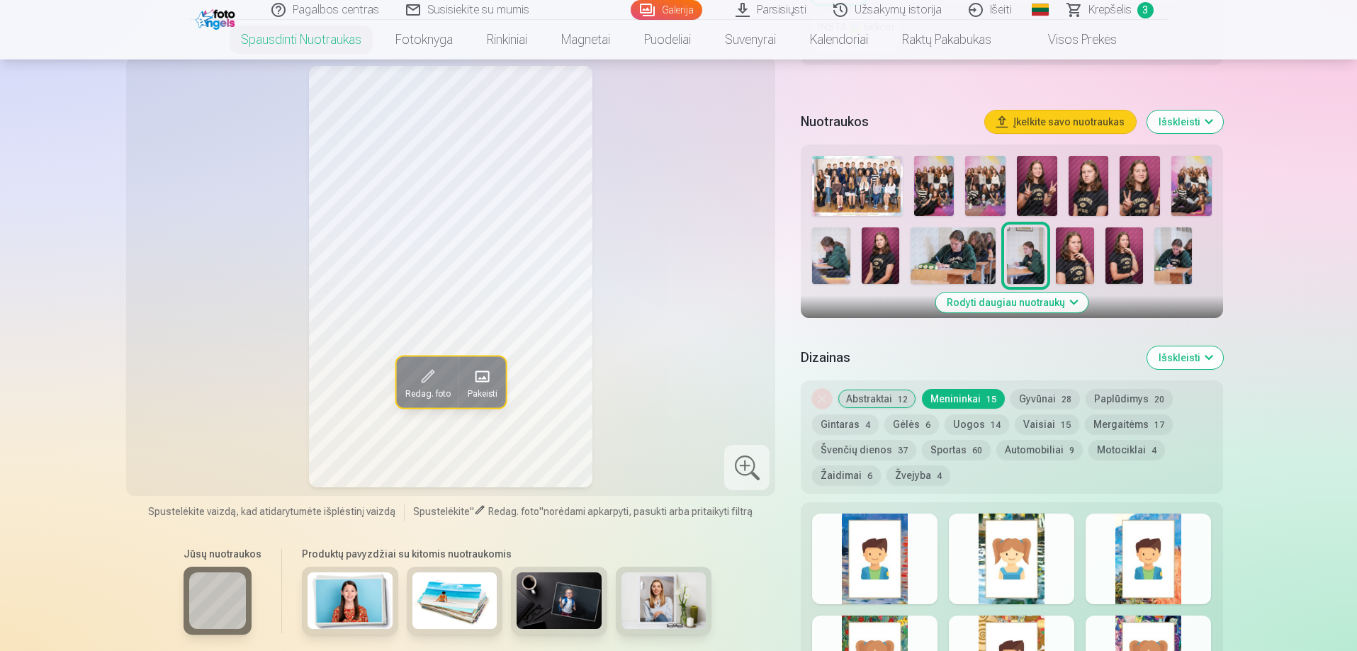
click at [1132, 257] on img at bounding box center [1125, 255] width 38 height 57
click at [1180, 254] on img at bounding box center [1173, 255] width 38 height 57
click at [1030, 266] on img at bounding box center [1026, 255] width 38 height 57
click at [1068, 260] on img at bounding box center [1075, 255] width 38 height 57
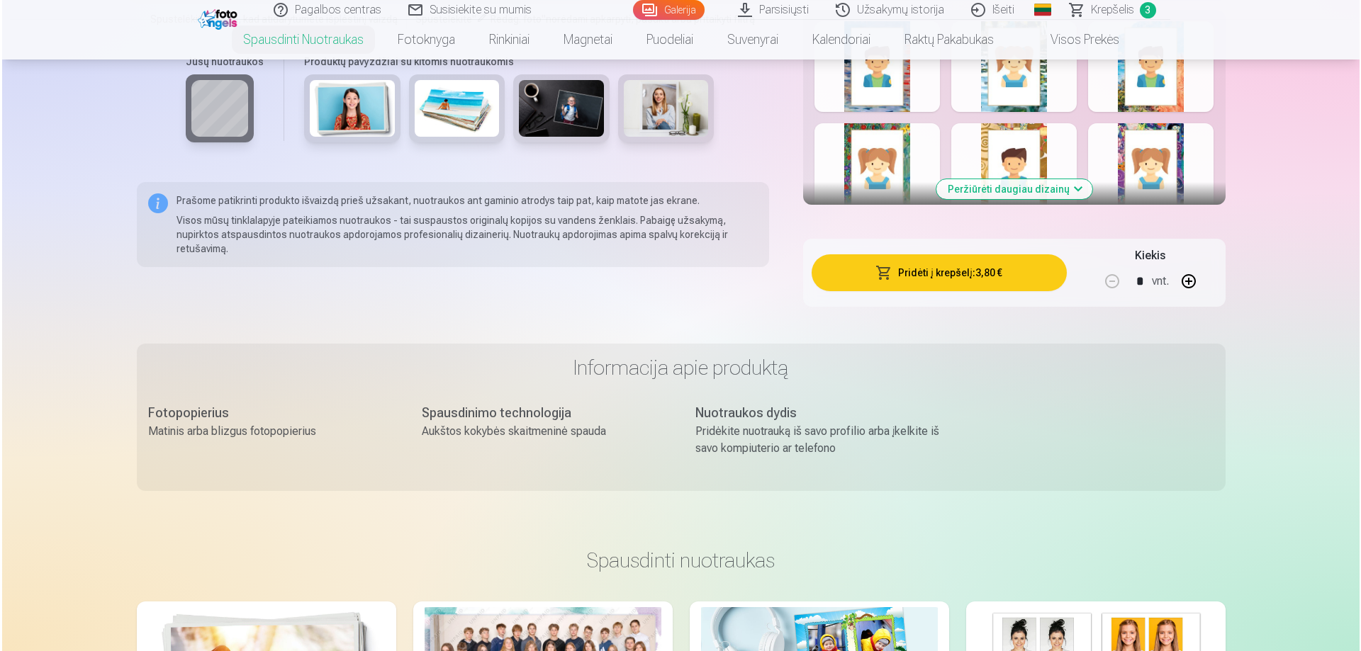
scroll to position [921, 0]
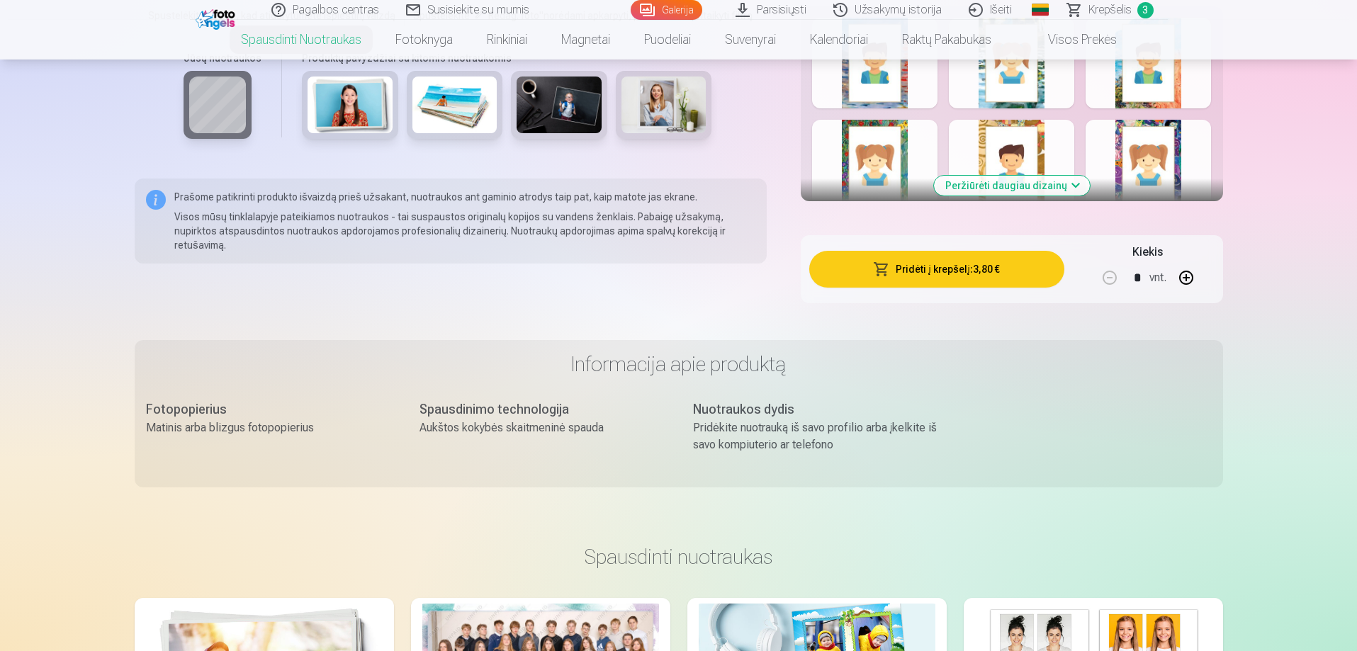
click at [946, 274] on button "Pridėti į krepšelį : 3,80 €" at bounding box center [936, 269] width 254 height 37
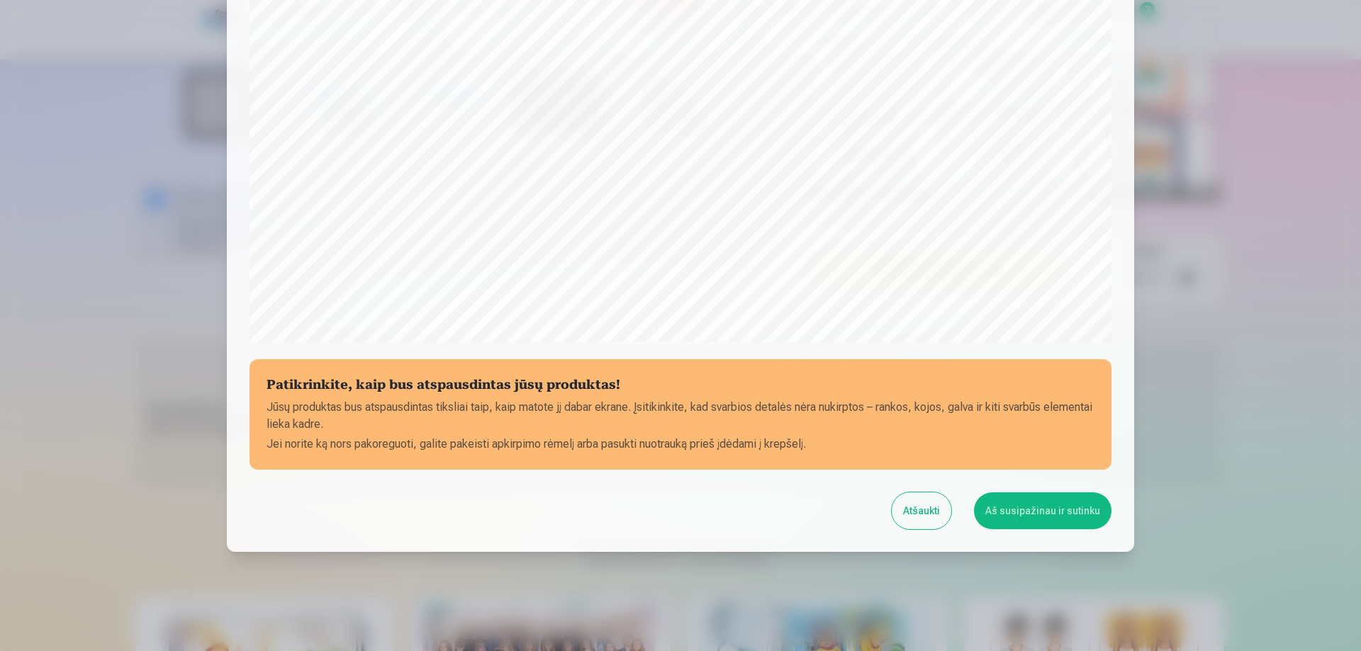
scroll to position [369, 0]
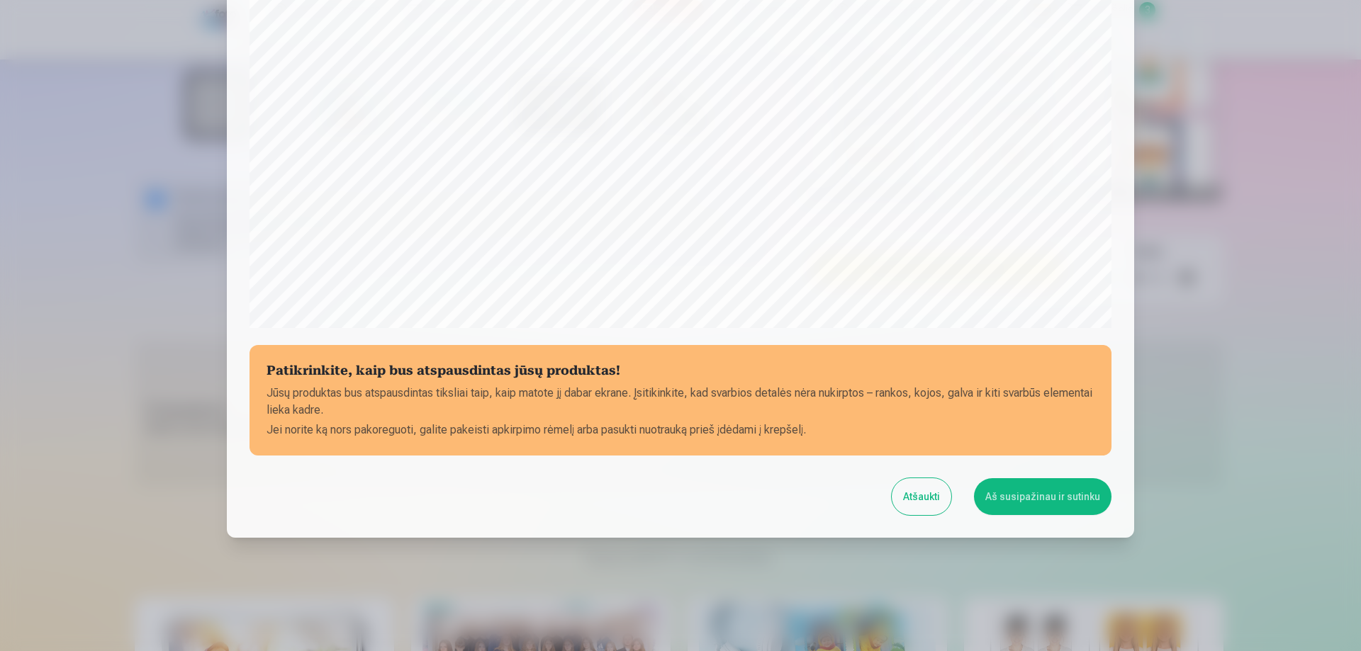
drag, startPoint x: 1055, startPoint y: 498, endPoint x: 1284, endPoint y: 16, distance: 533.5
click at [1058, 484] on button "Aš susipažinau ir sutinku" at bounding box center [1042, 496] width 137 height 37
